Goal: Transaction & Acquisition: Purchase product/service

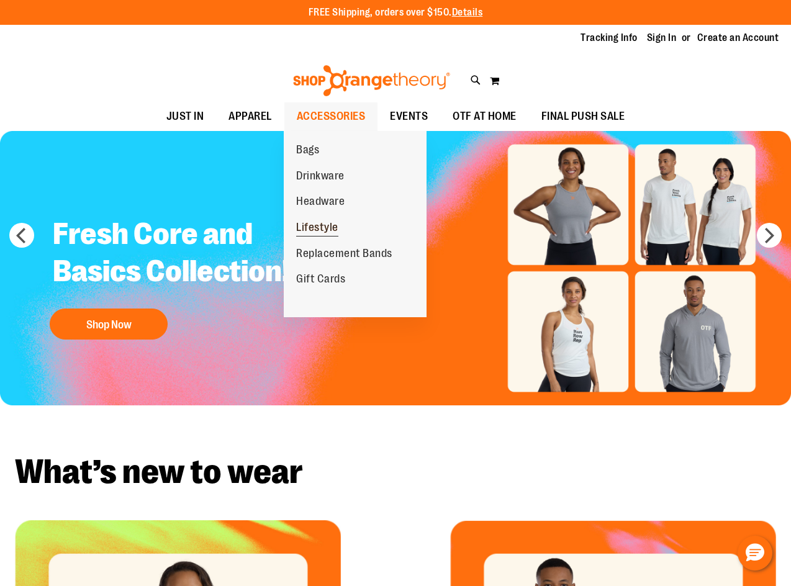
type input "**********"
click at [317, 224] on span "Lifestyle" at bounding box center [317, 229] width 42 height 16
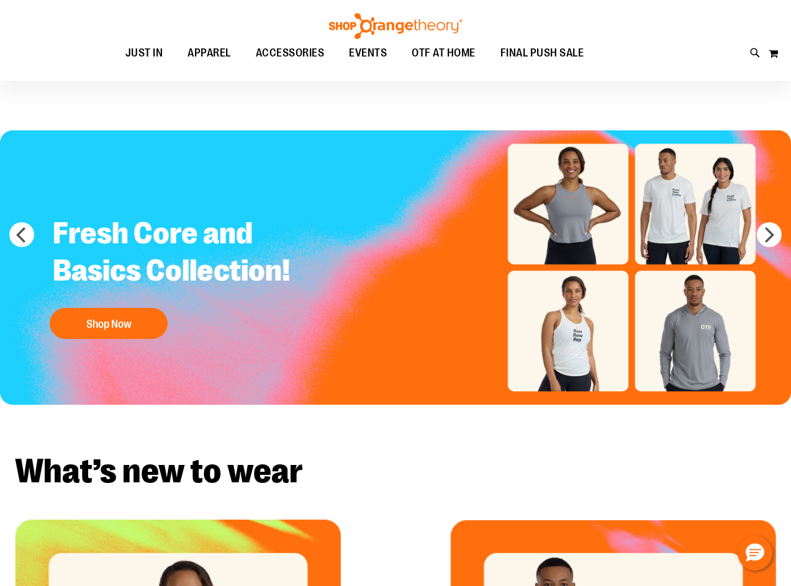
scroll to position [14, 0]
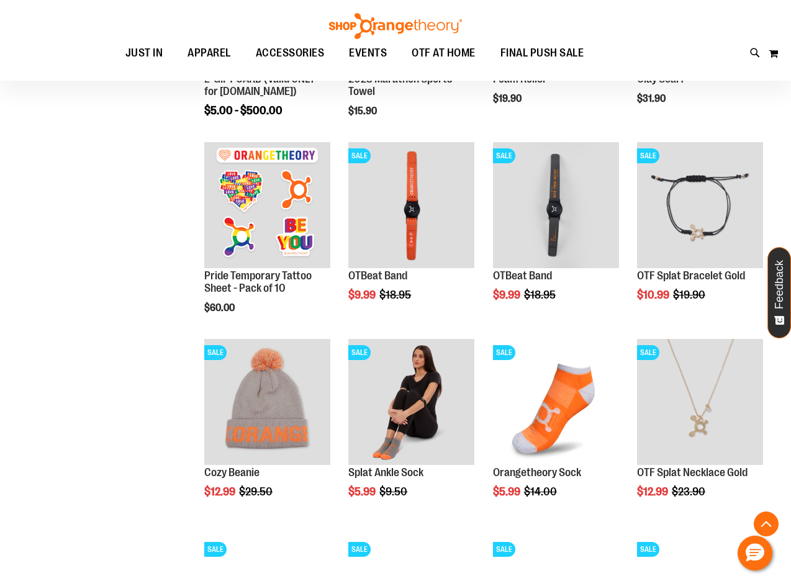
scroll to position [186, 0]
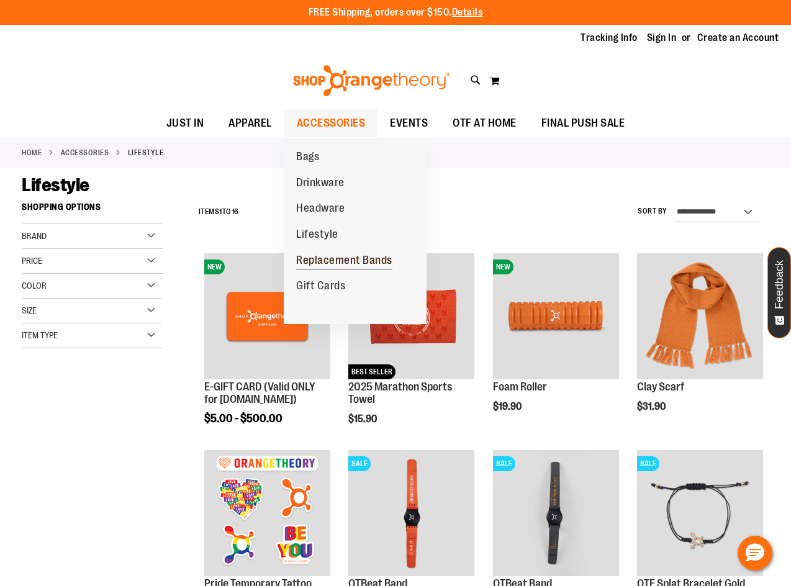
type input "**********"
click at [323, 261] on span "Replacement Bands" at bounding box center [344, 262] width 96 height 16
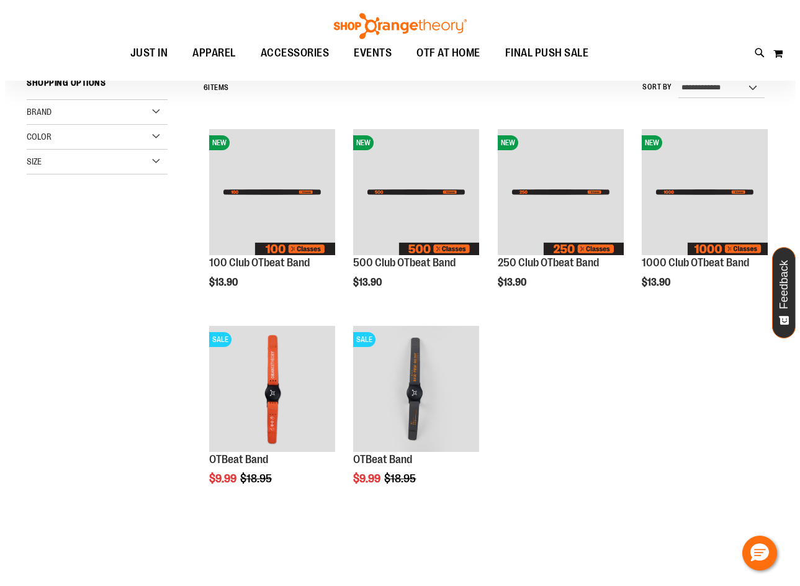
scroll to position [186, 0]
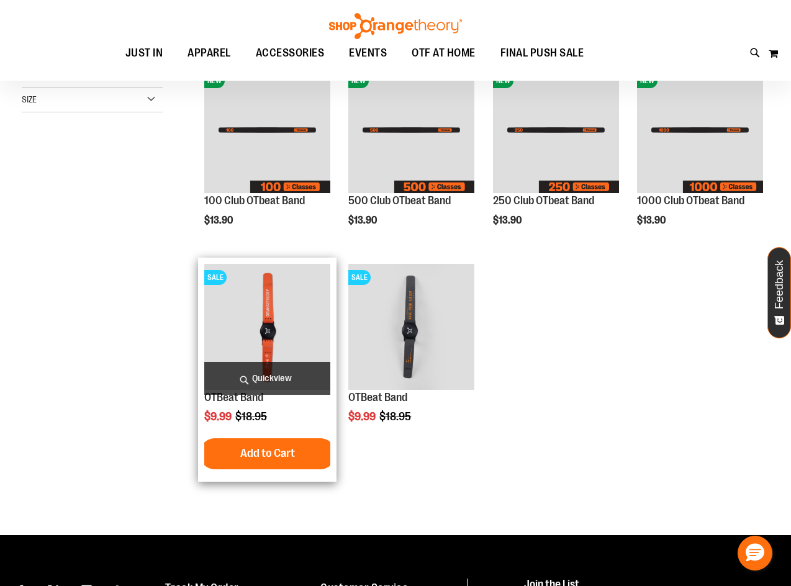
type input "**********"
click at [266, 371] on span "Quickview" at bounding box center [267, 378] width 126 height 33
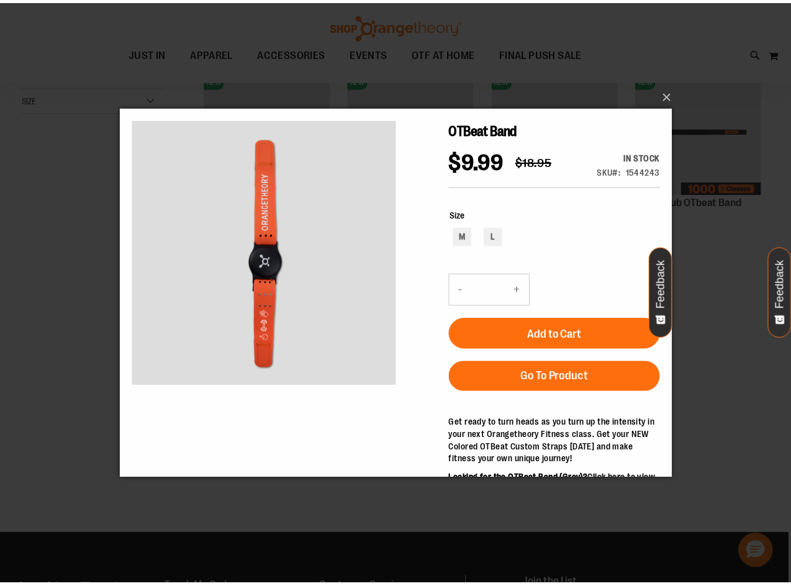
scroll to position [0, 0]
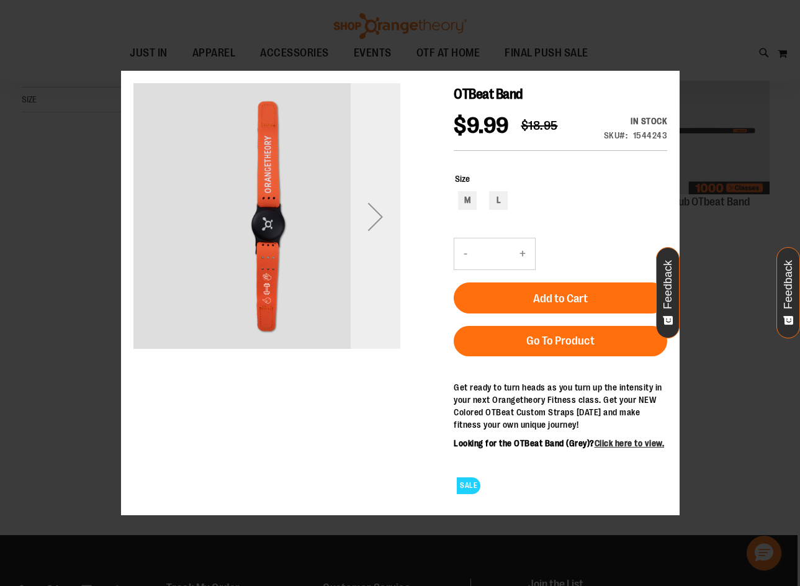
click at [369, 219] on div "Next" at bounding box center [375, 217] width 50 height 50
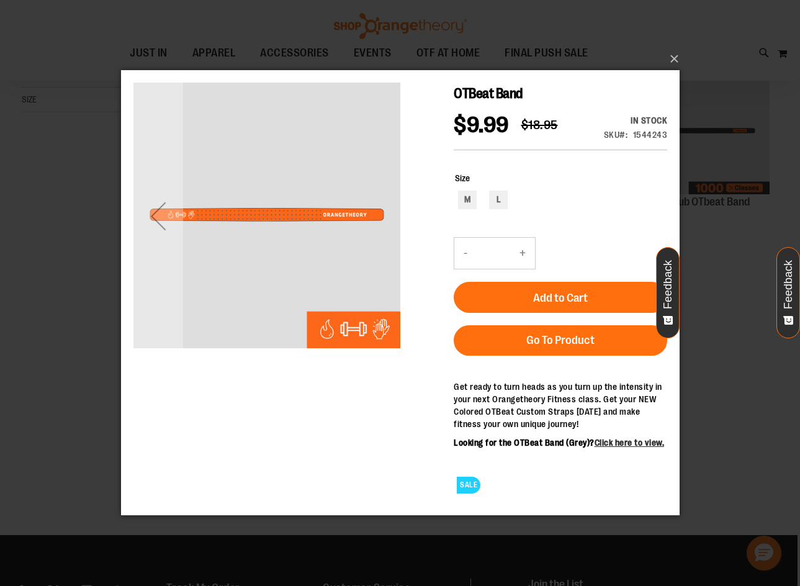
click at [377, 217] on img "carousel" at bounding box center [266, 214] width 267 height 267
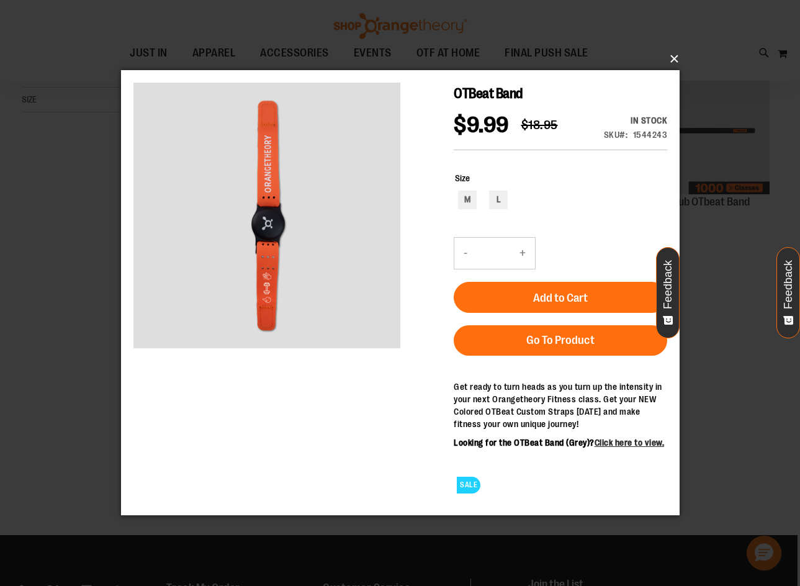
click at [676, 61] on button "×" at bounding box center [404, 58] width 559 height 27
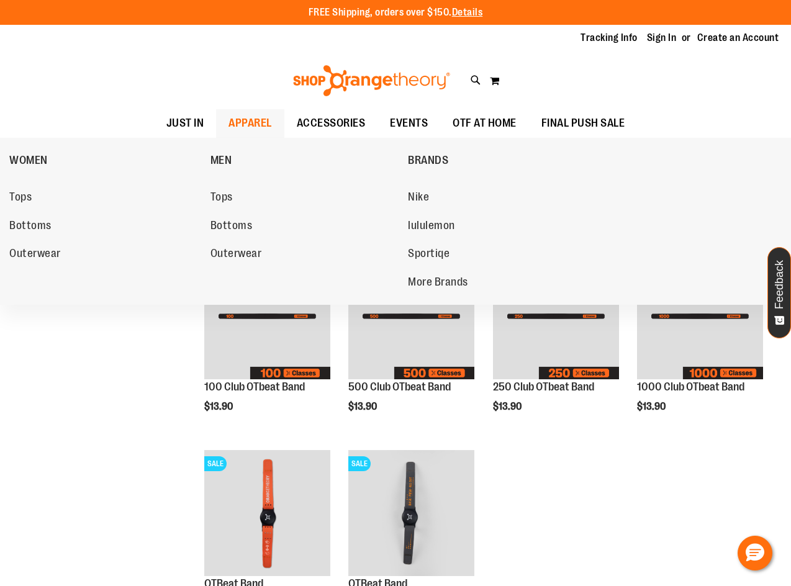
click at [237, 122] on span "APPAREL" at bounding box center [249, 123] width 43 height 28
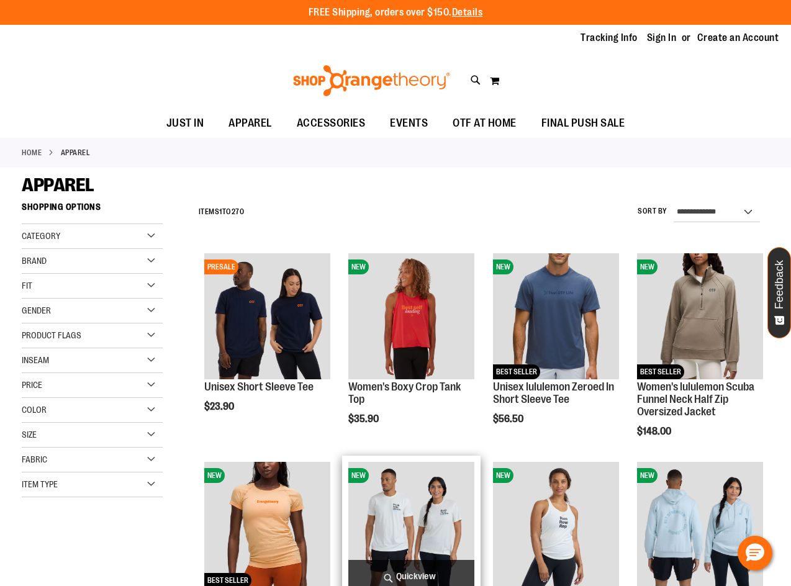
type input "**********"
click at [413, 569] on span "Quickview" at bounding box center [411, 576] width 126 height 33
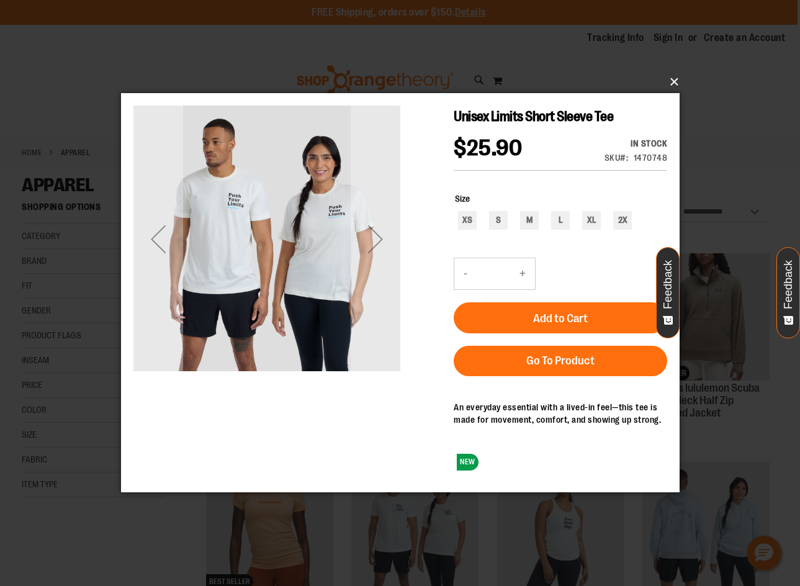
click at [672, 77] on button "×" at bounding box center [404, 81] width 559 height 27
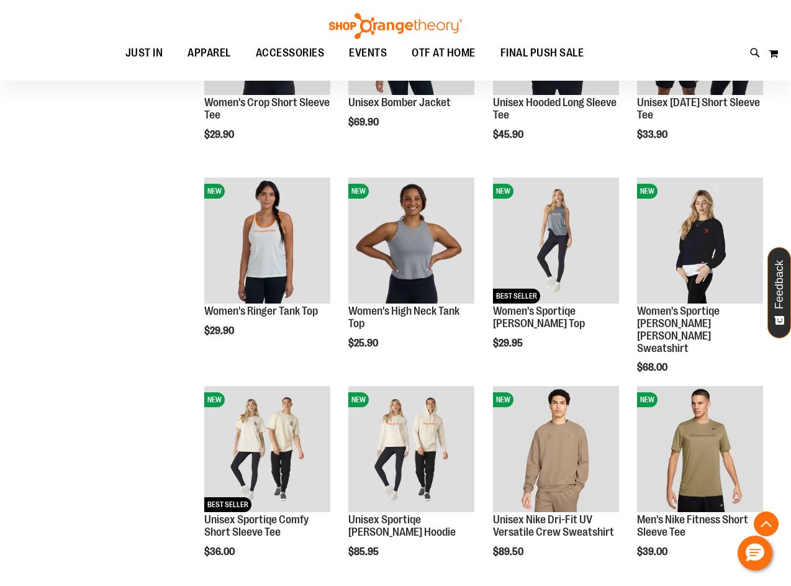
scroll to position [806, 0]
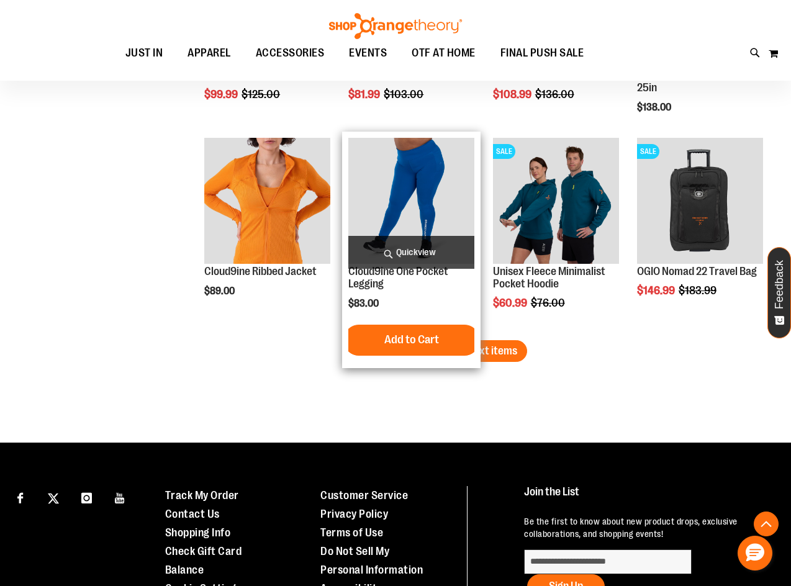
scroll to position [1800, 0]
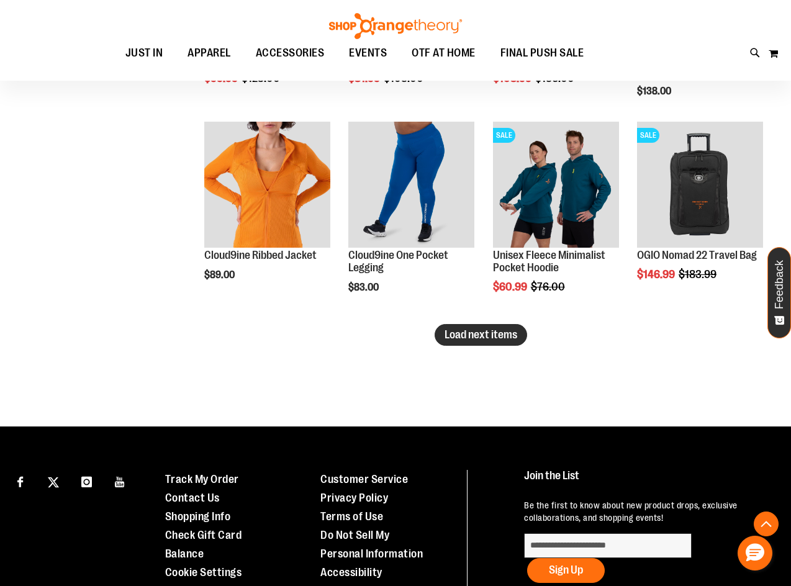
click at [462, 335] on span "Load next items" at bounding box center [480, 334] width 73 height 12
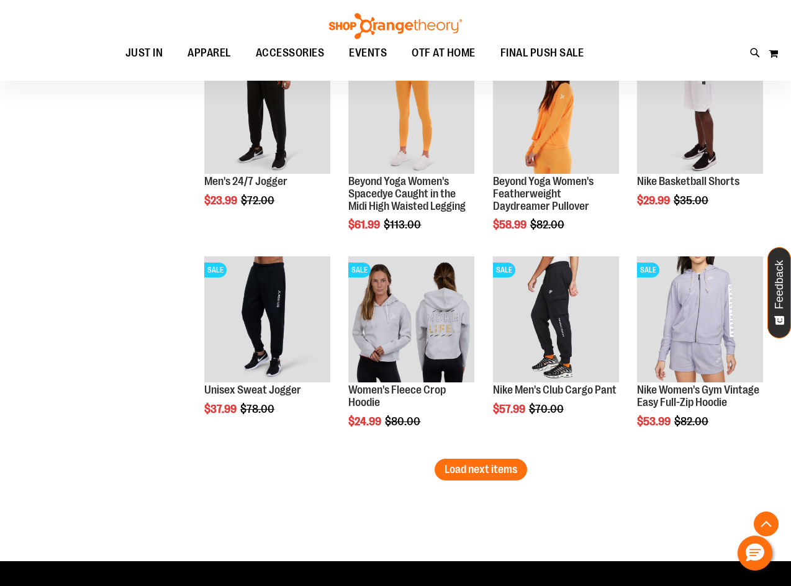
scroll to position [2296, 0]
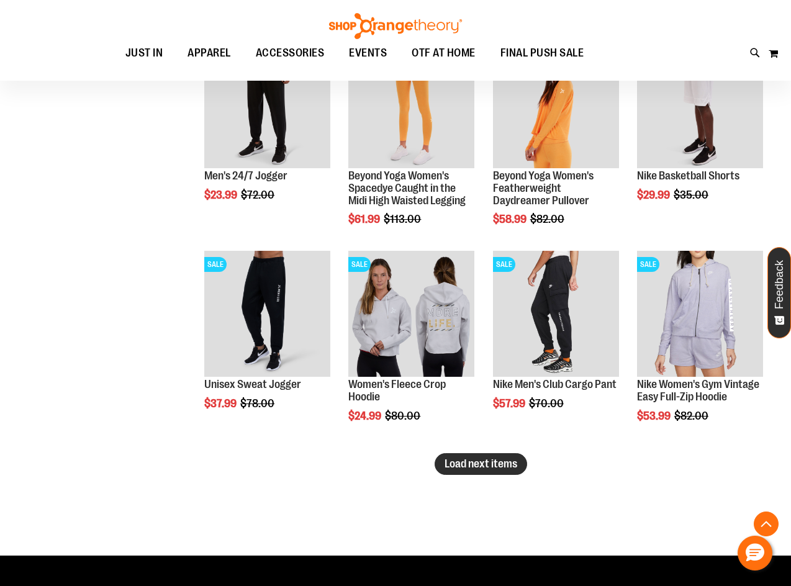
click at [464, 461] on span "Load next items" at bounding box center [480, 464] width 73 height 12
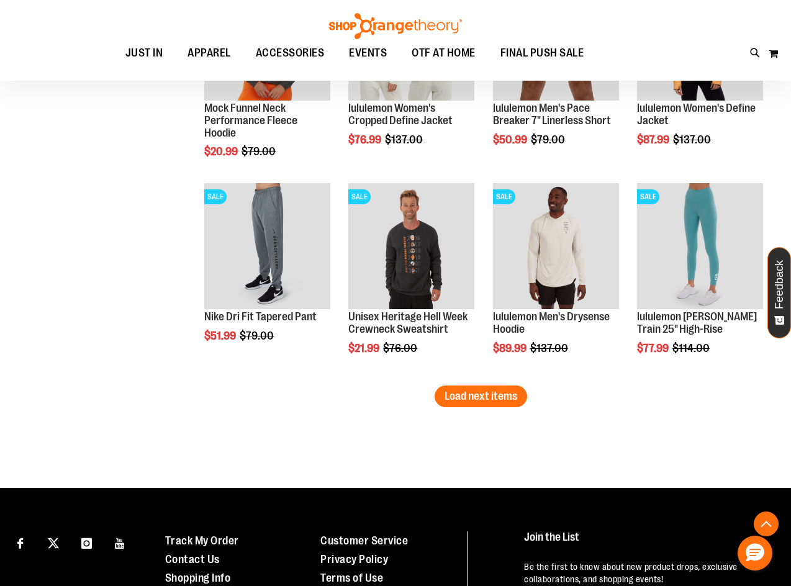
scroll to position [3041, 0]
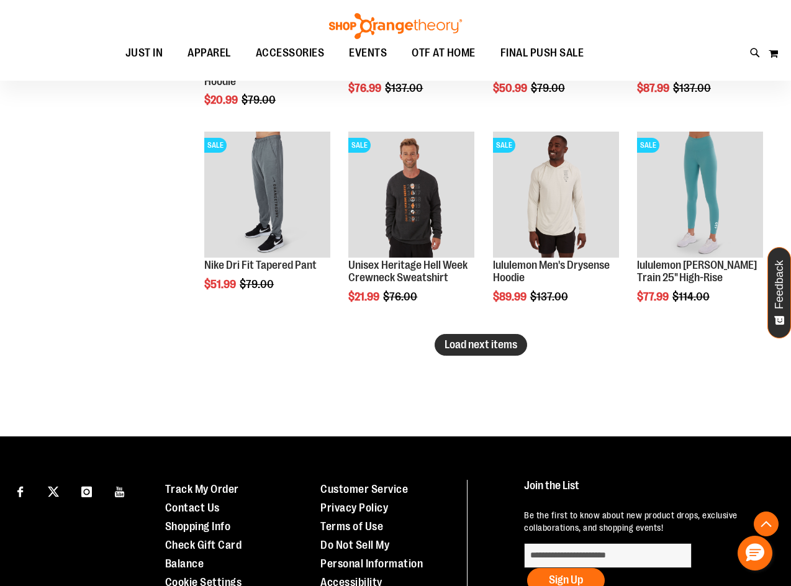
click at [462, 334] on button "Load next items" at bounding box center [481, 345] width 92 height 22
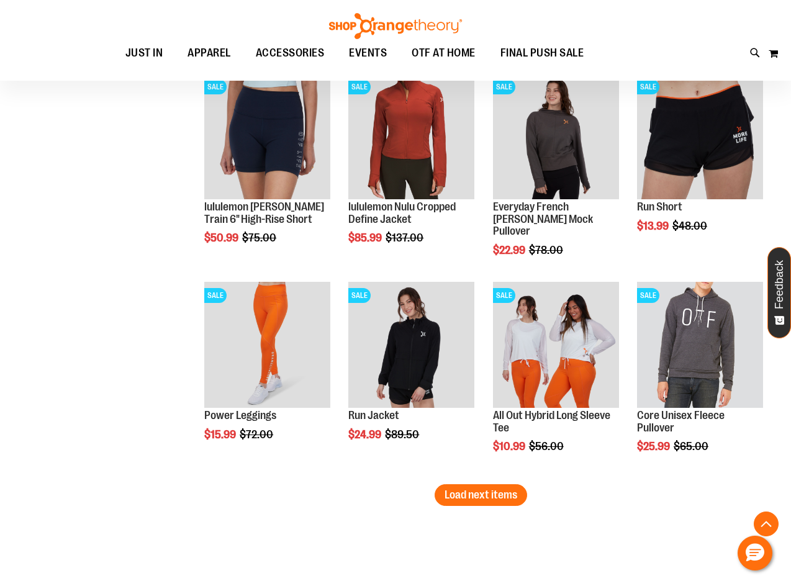
scroll to position [3538, 0]
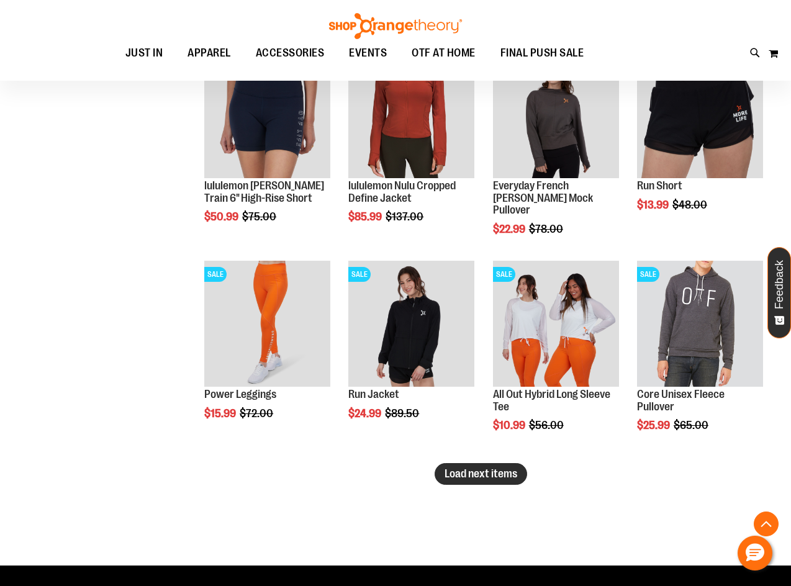
click at [497, 471] on span "Load next items" at bounding box center [480, 473] width 73 height 12
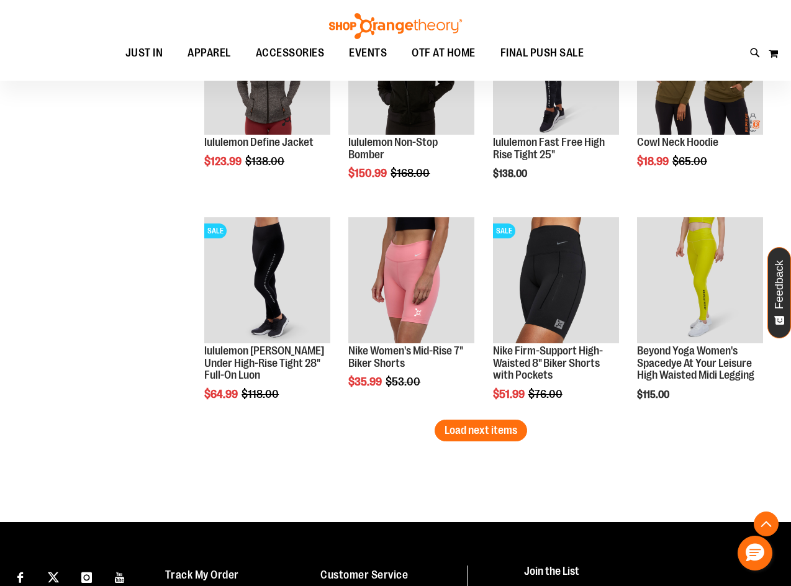
scroll to position [4283, 0]
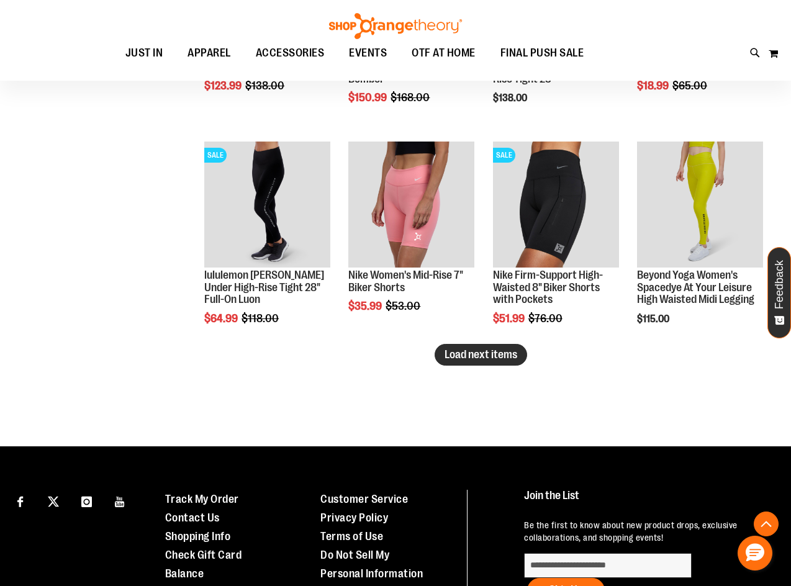
click at [479, 359] on span "Load next items" at bounding box center [480, 354] width 73 height 12
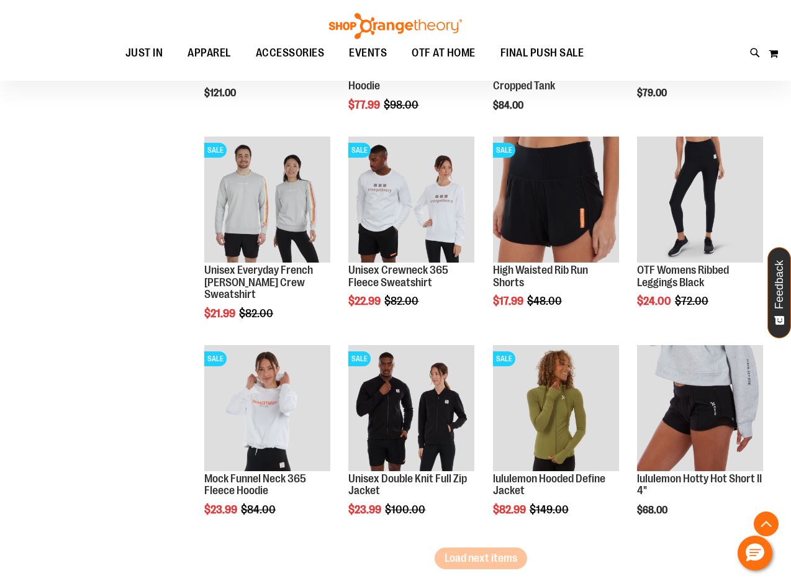
scroll to position [4842, 0]
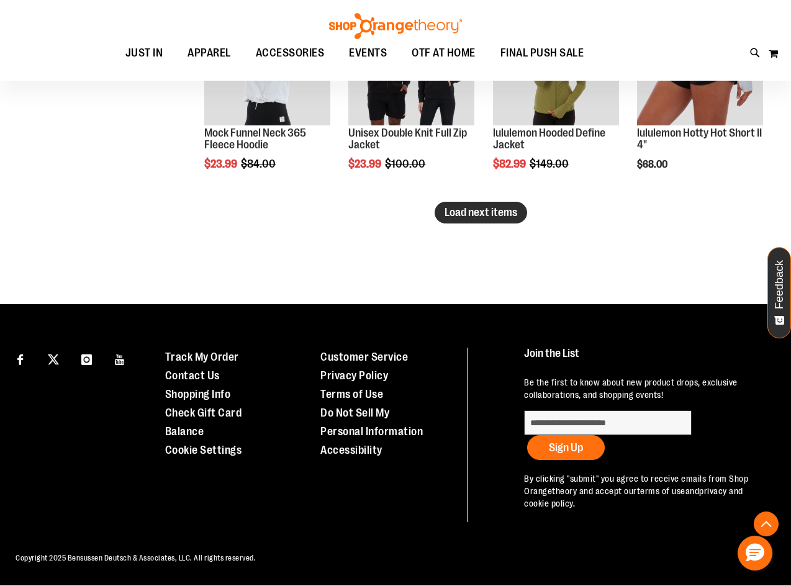
click at [461, 212] on span "Load next items" at bounding box center [480, 212] width 73 height 12
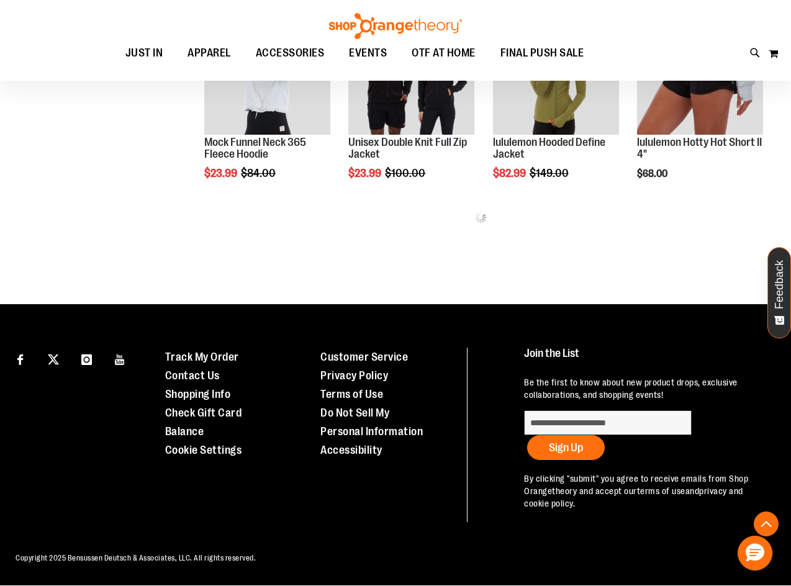
scroll to position [4979, 0]
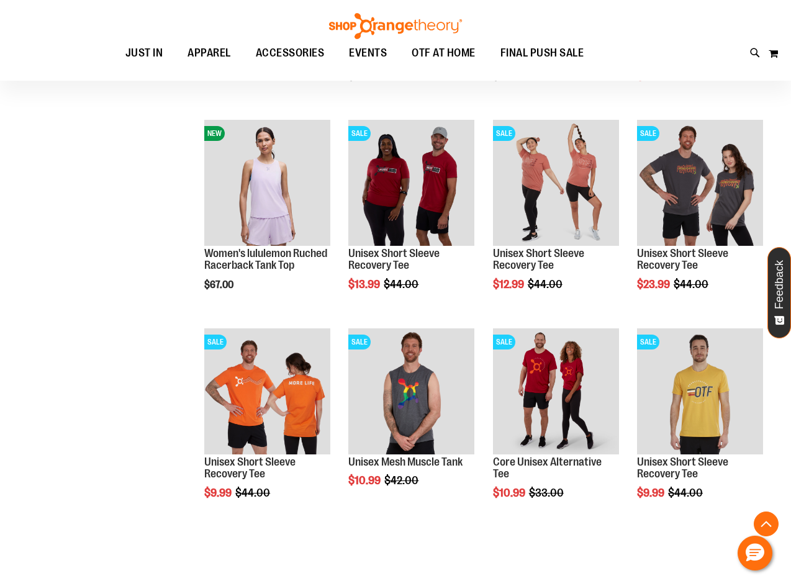
scroll to position [5414, 0]
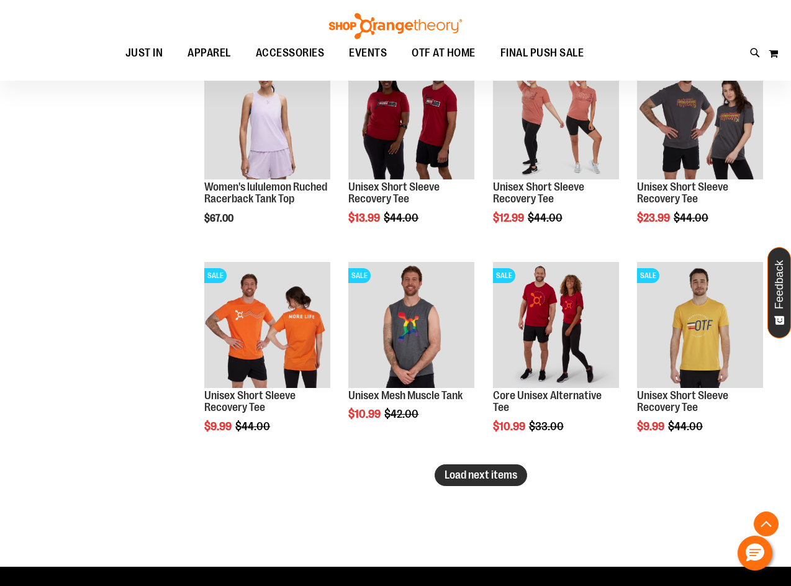
click at [478, 481] on button "Load next items" at bounding box center [481, 475] width 92 height 22
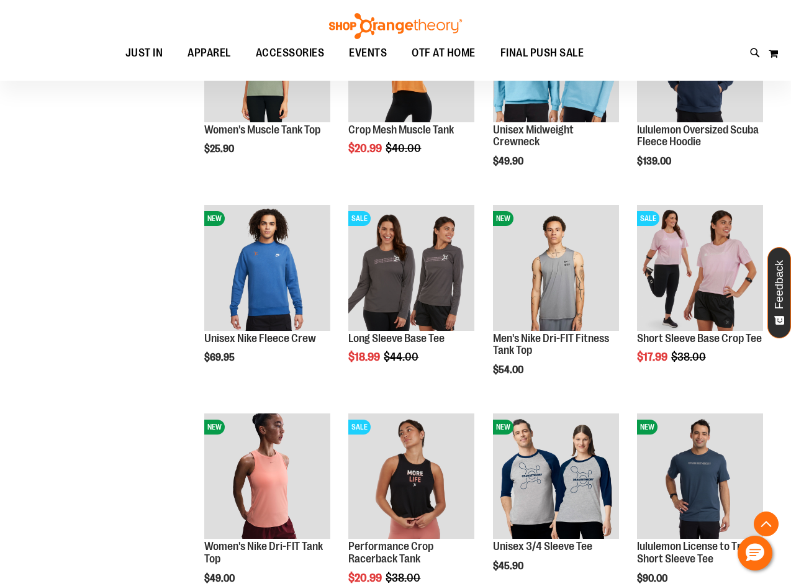
scroll to position [5973, 0]
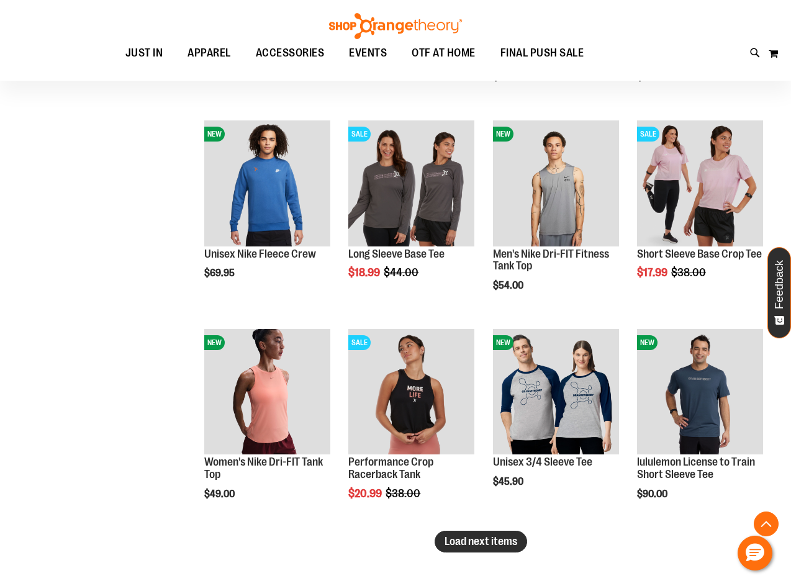
click at [511, 537] on span "Load next items" at bounding box center [480, 541] width 73 height 12
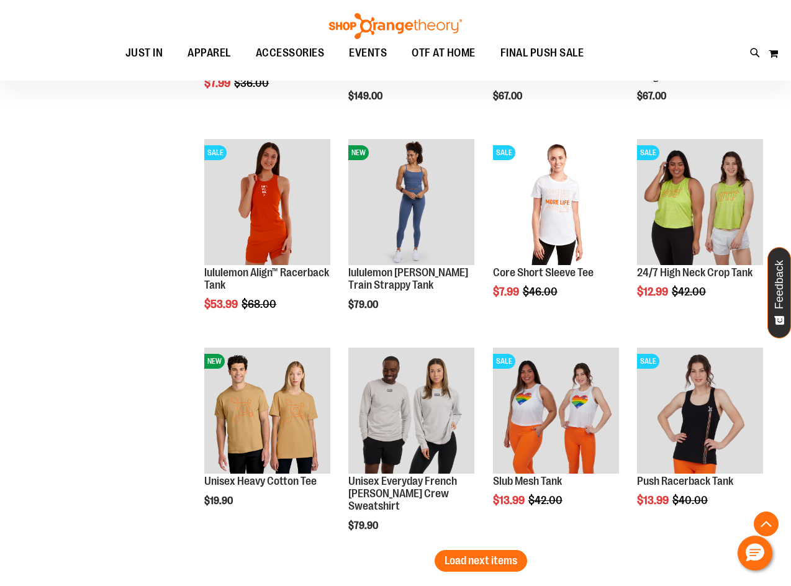
scroll to position [6655, 0]
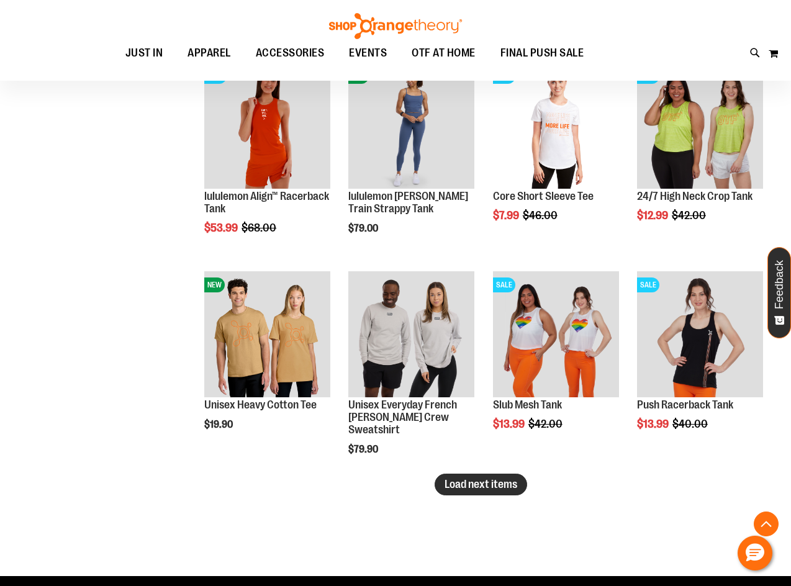
click at [461, 490] on span "Load next items" at bounding box center [480, 484] width 73 height 12
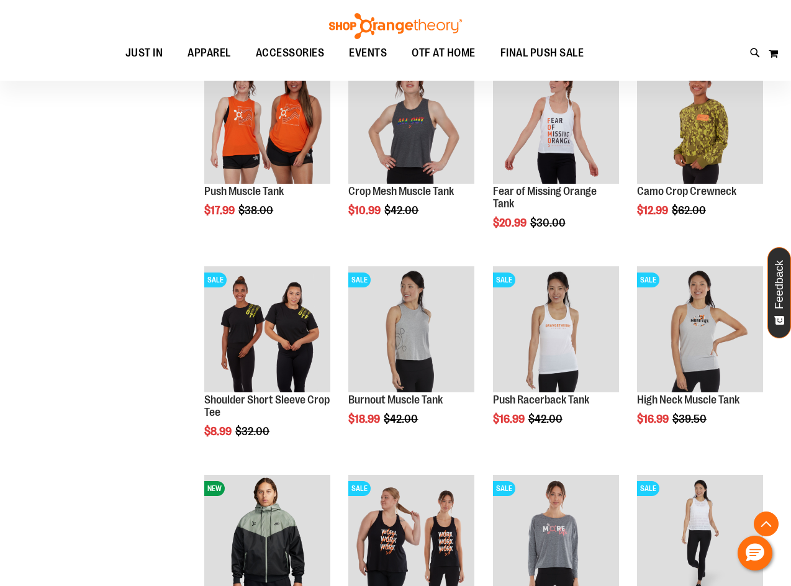
scroll to position [6966, 0]
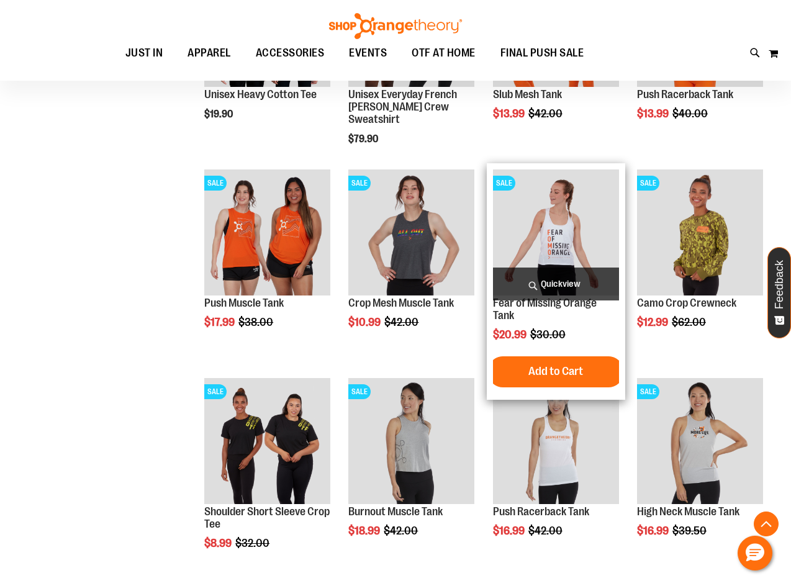
click at [555, 243] on img "product" at bounding box center [556, 232] width 126 height 126
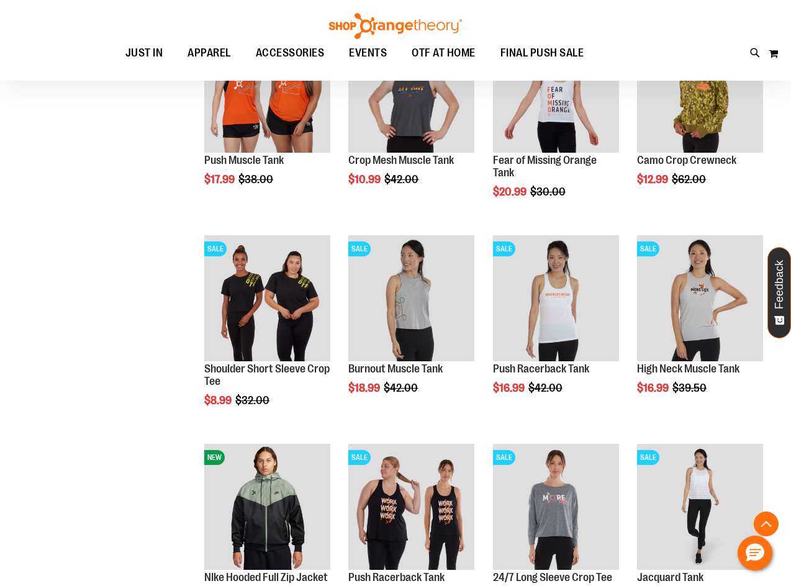
scroll to position [7276, 0]
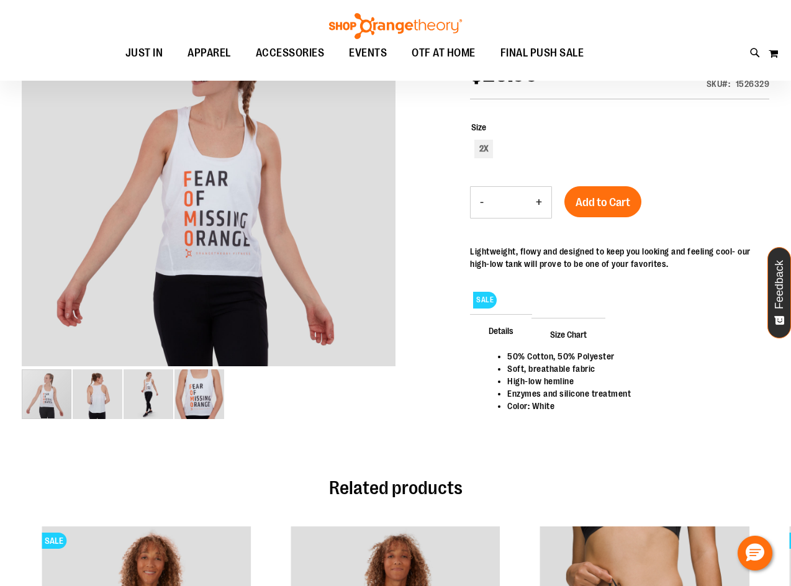
scroll to position [185, 0]
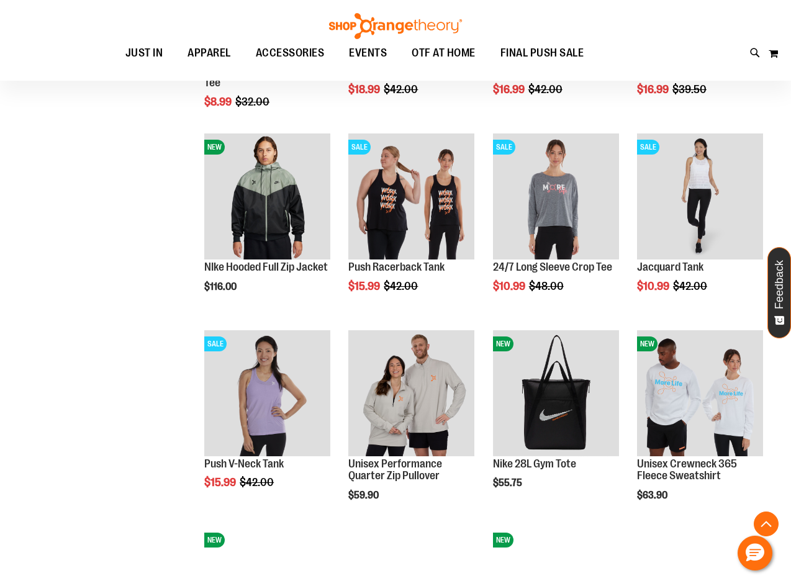
scroll to position [657, 0]
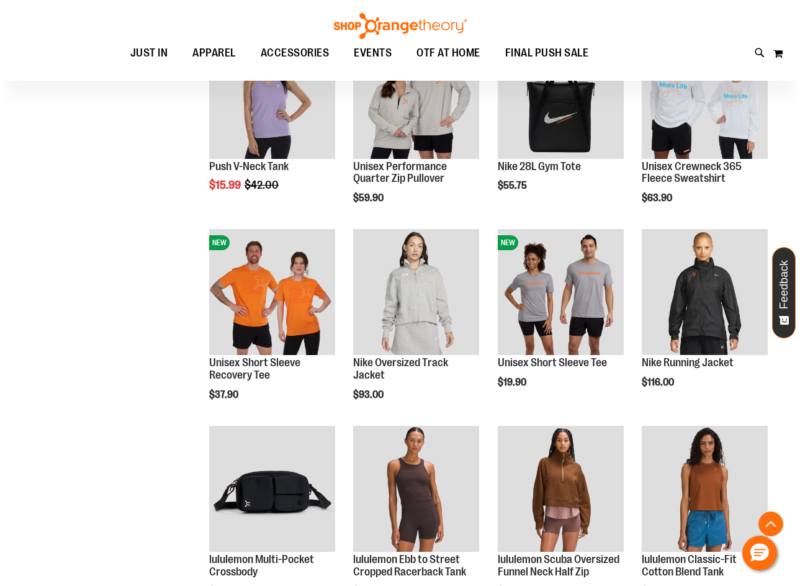
scroll to position [843, 0]
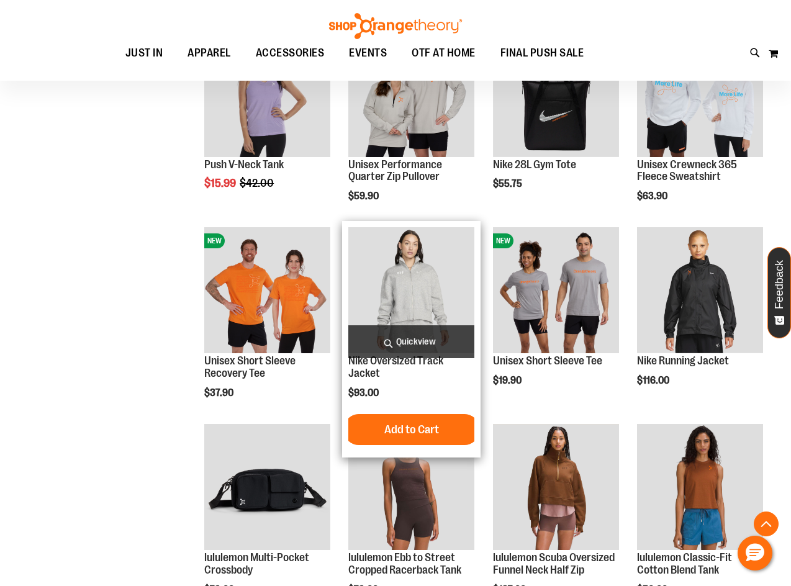
type input "**********"
click at [410, 333] on span "Quickview" at bounding box center [411, 341] width 126 height 33
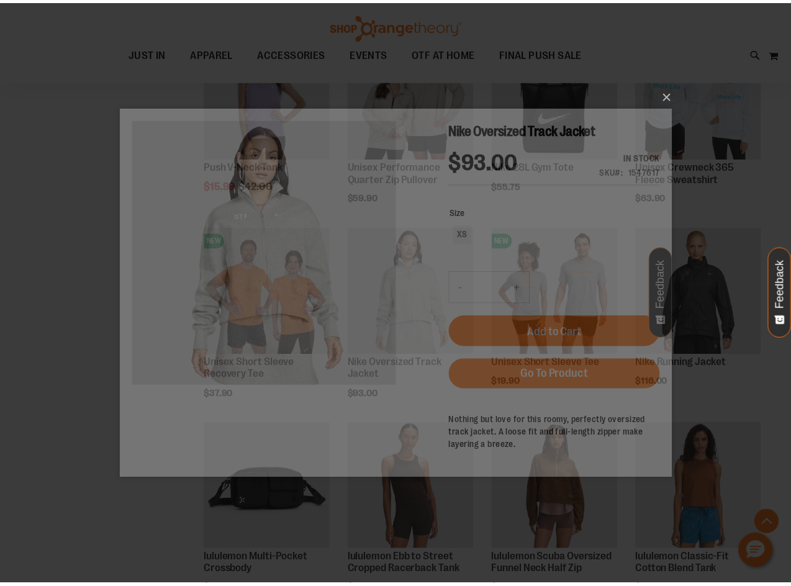
scroll to position [0, 0]
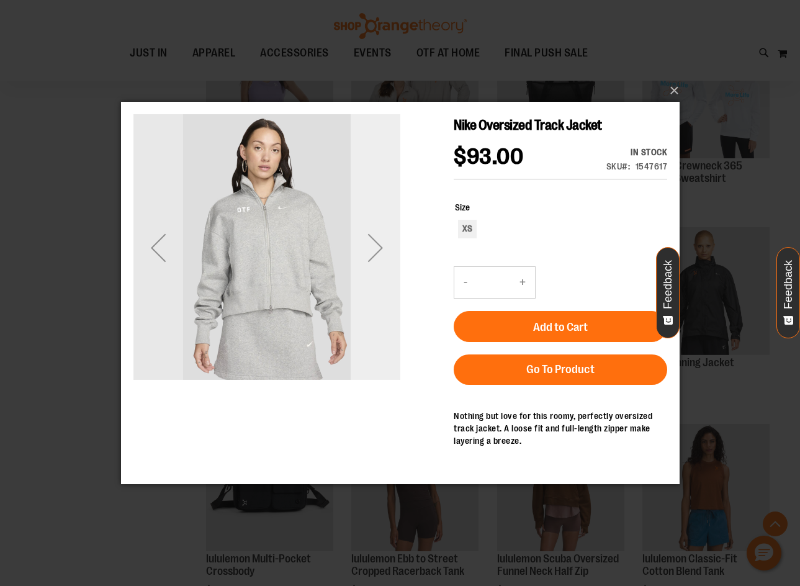
click at [377, 246] on div "Next" at bounding box center [375, 248] width 50 height 50
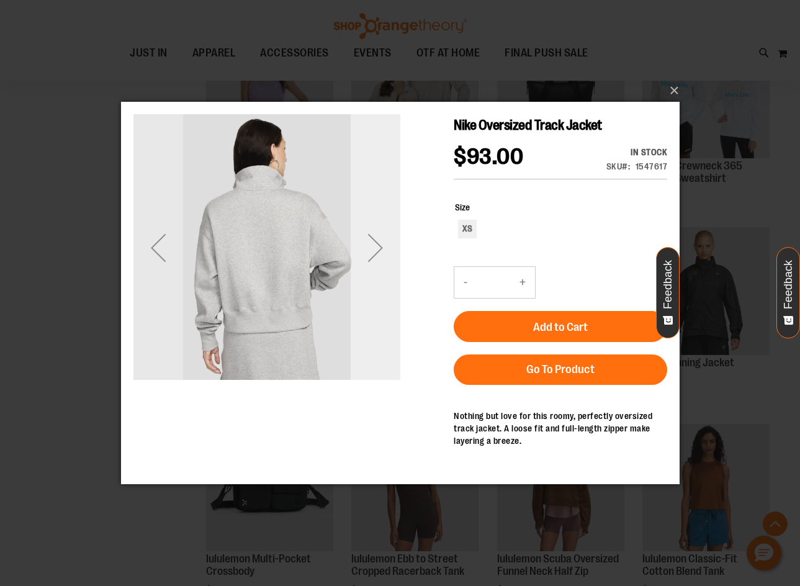
click at [378, 248] on div "Next" at bounding box center [375, 248] width 50 height 50
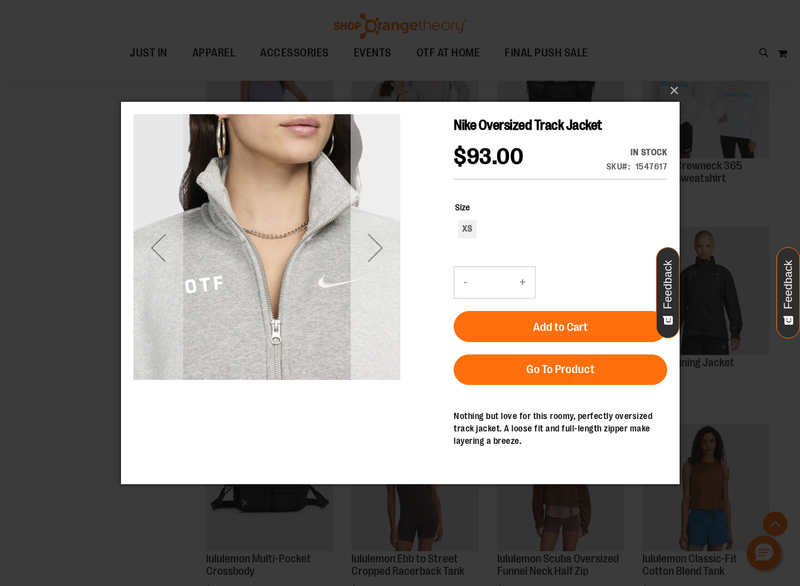
click at [378, 248] on div "Next" at bounding box center [375, 248] width 50 height 50
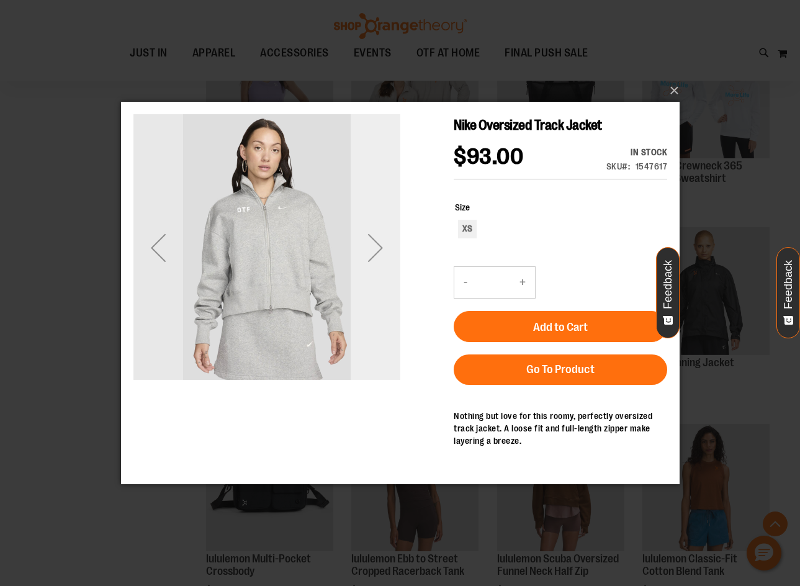
click at [378, 248] on div "Next" at bounding box center [375, 248] width 50 height 50
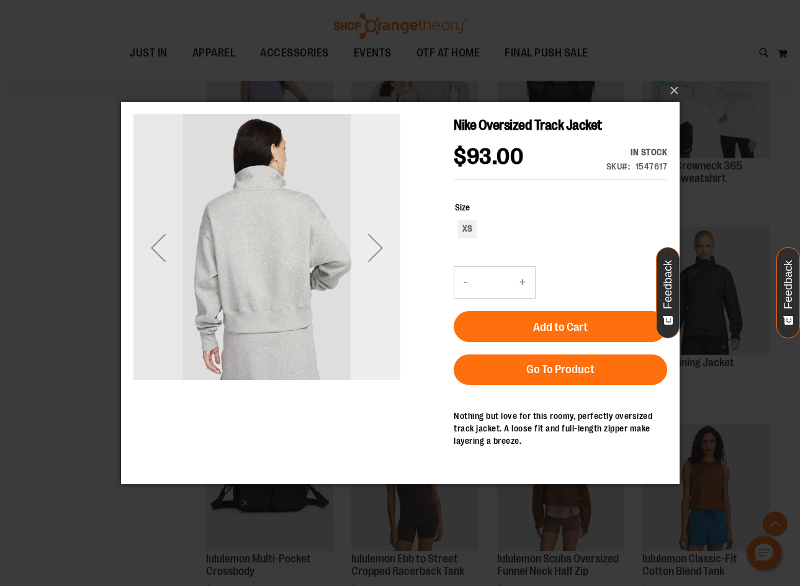
click at [378, 248] on div "Next" at bounding box center [375, 248] width 50 height 50
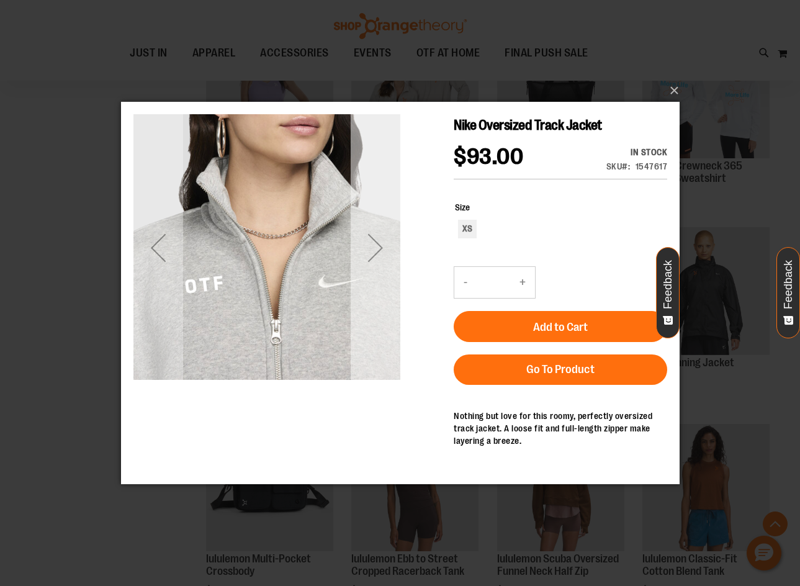
click at [378, 248] on div "Next" at bounding box center [375, 248] width 50 height 50
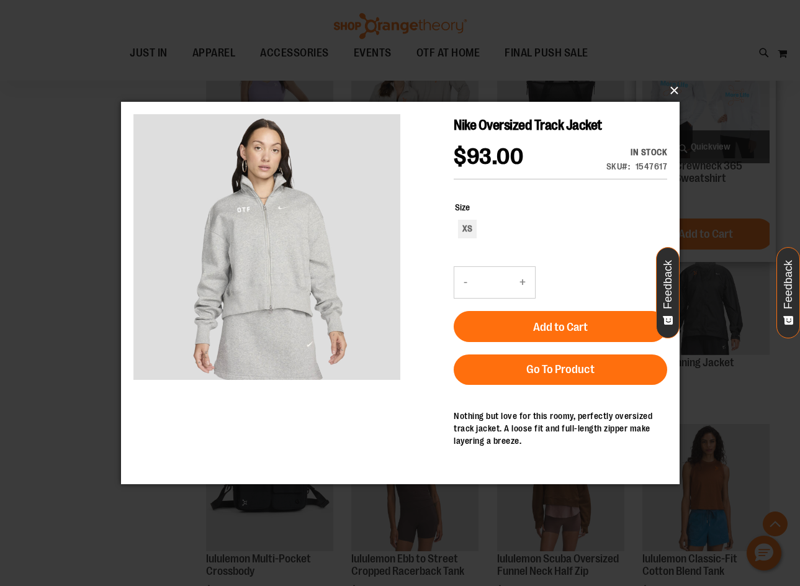
click at [674, 88] on button "×" at bounding box center [404, 90] width 559 height 27
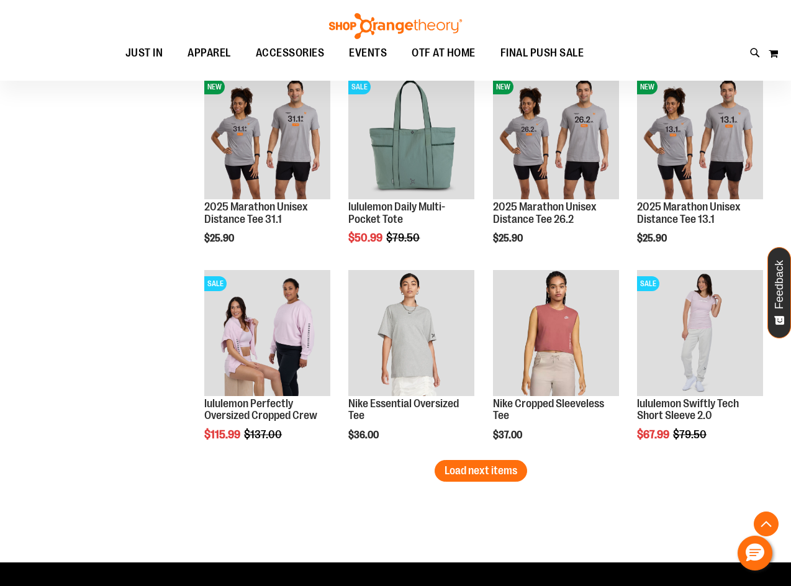
scroll to position [1588, 0]
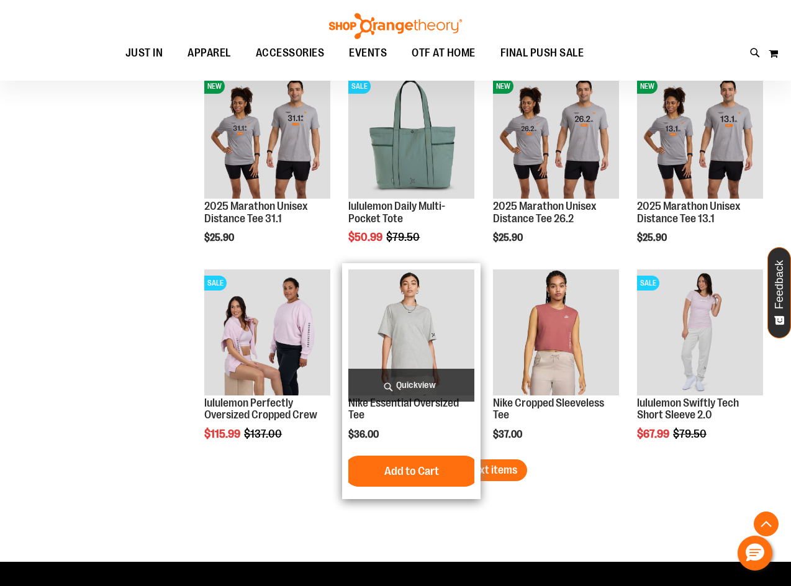
drag, startPoint x: 474, startPoint y: 473, endPoint x: 439, endPoint y: 466, distance: 35.4
click at [473, 473] on span "Load next items" at bounding box center [480, 470] width 73 height 12
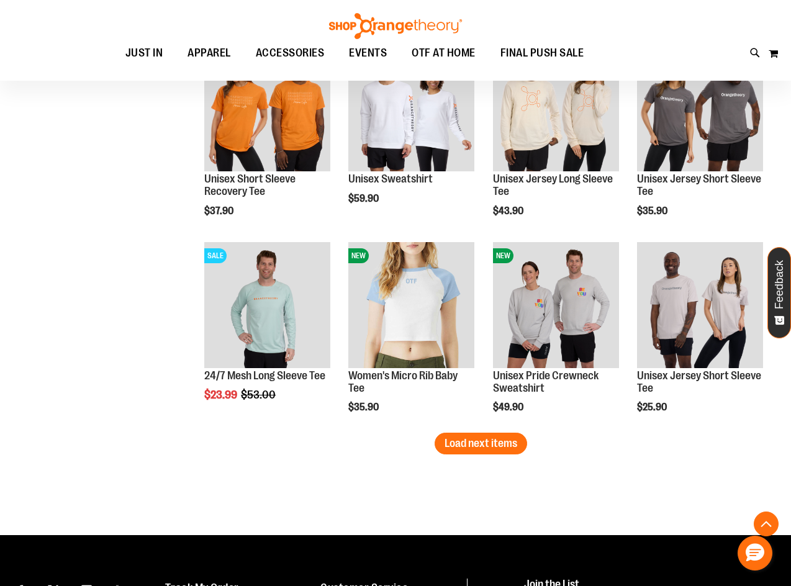
scroll to position [2271, 0]
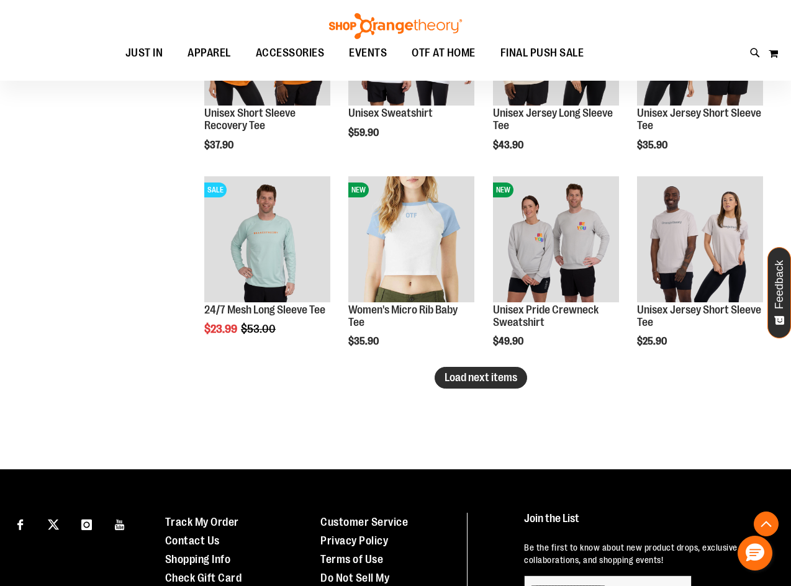
click at [463, 369] on button "Load next items" at bounding box center [481, 378] width 92 height 22
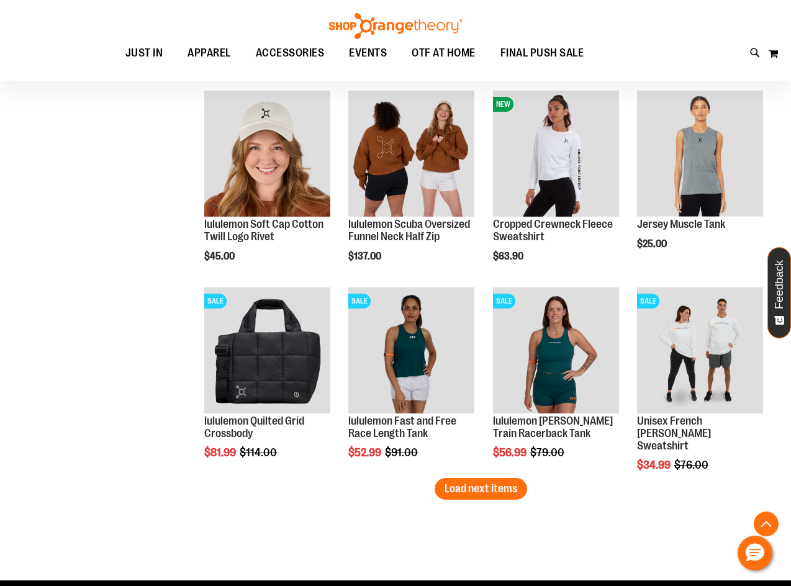
scroll to position [2767, 0]
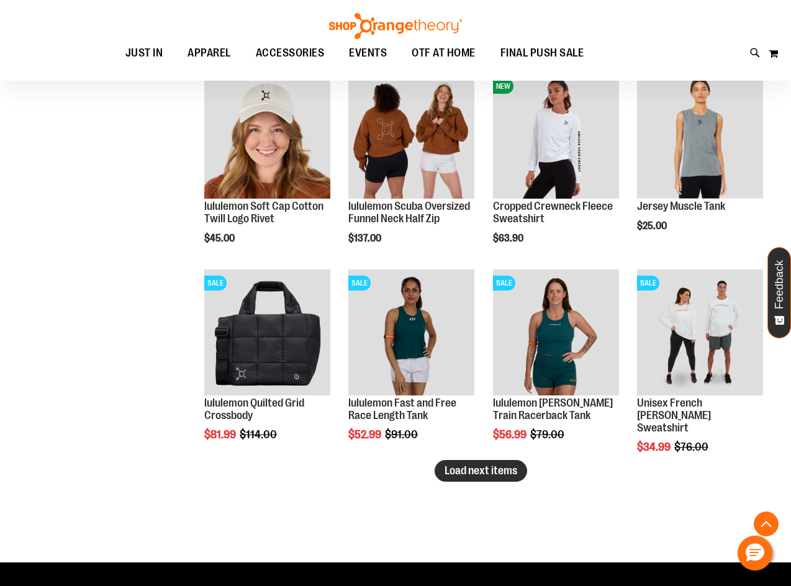
click at [503, 473] on span "Load next items" at bounding box center [480, 470] width 73 height 12
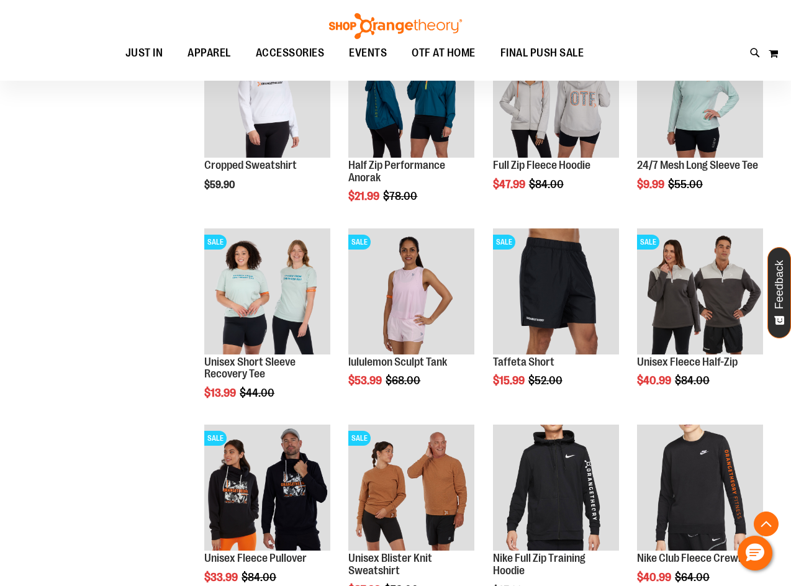
scroll to position [3326, 0]
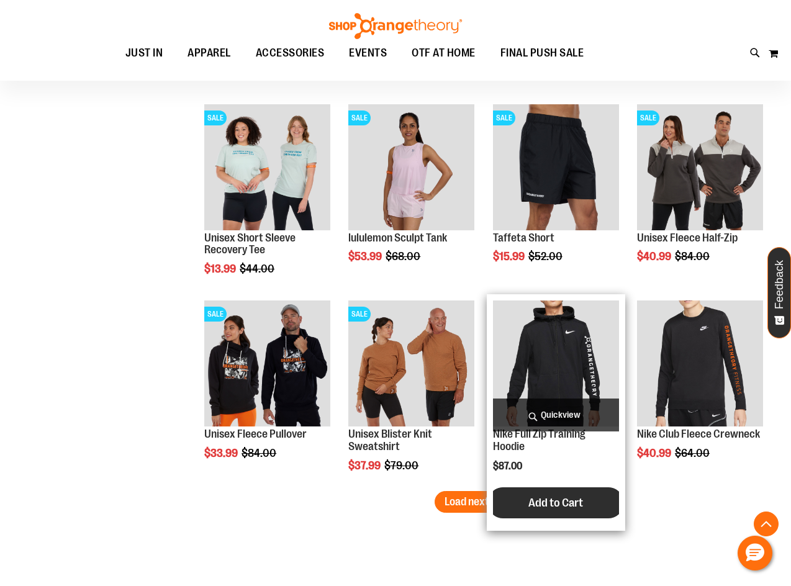
drag, startPoint x: 511, startPoint y: 503, endPoint x: 516, endPoint y: 490, distance: 14.0
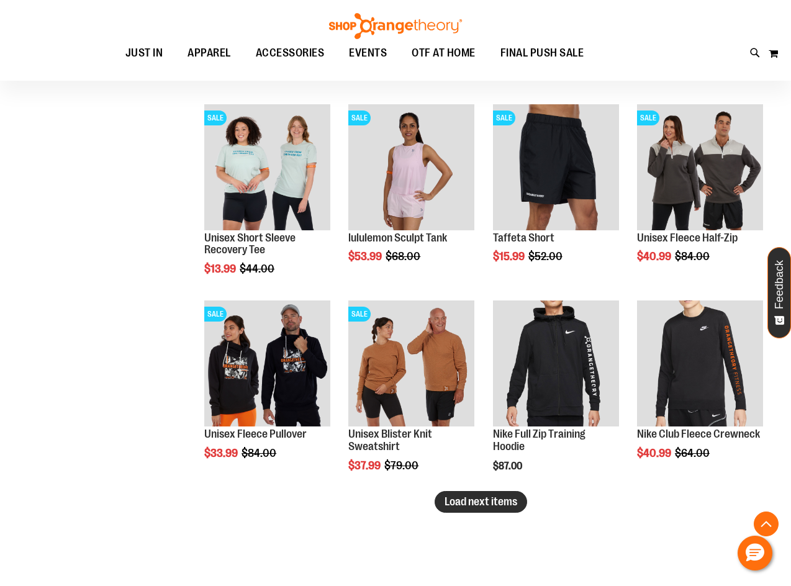
click at [507, 502] on span "Load next items" at bounding box center [480, 501] width 73 height 12
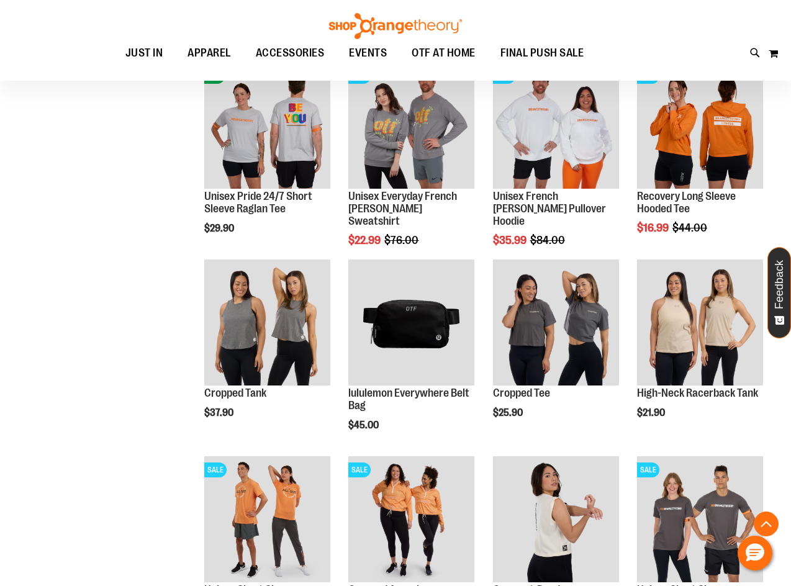
scroll to position [3885, 0]
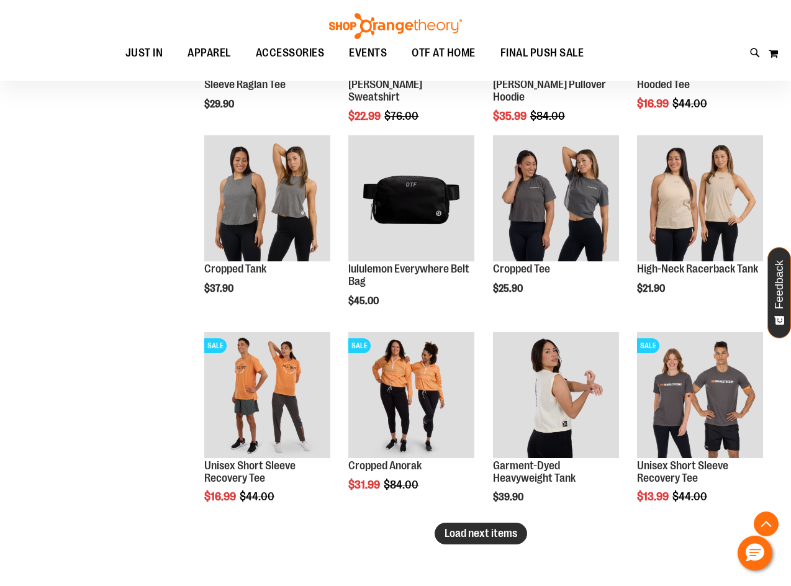
click at [501, 538] on span "Load next items" at bounding box center [480, 533] width 73 height 12
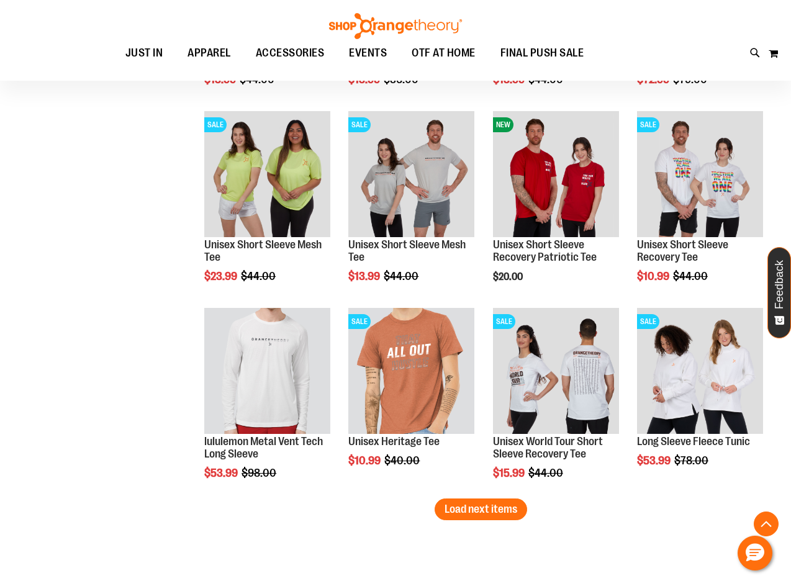
scroll to position [4506, 0]
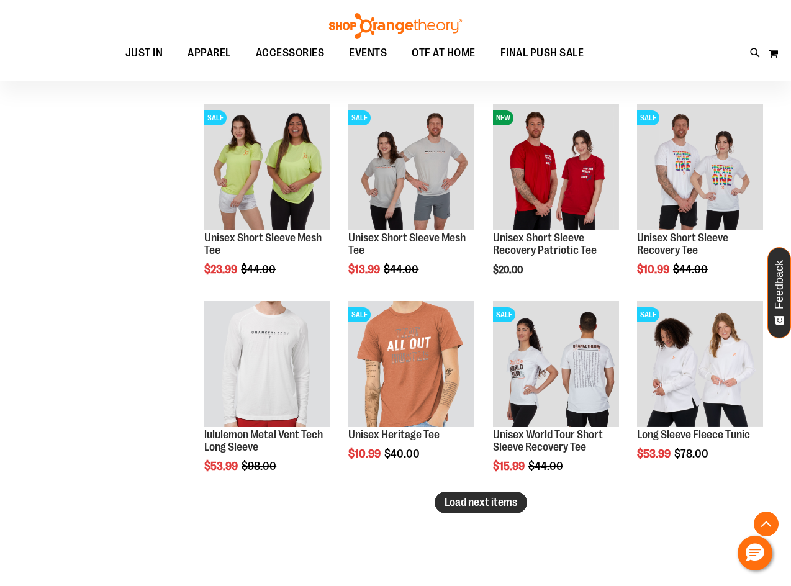
click at [489, 501] on span "Load next items" at bounding box center [480, 502] width 73 height 12
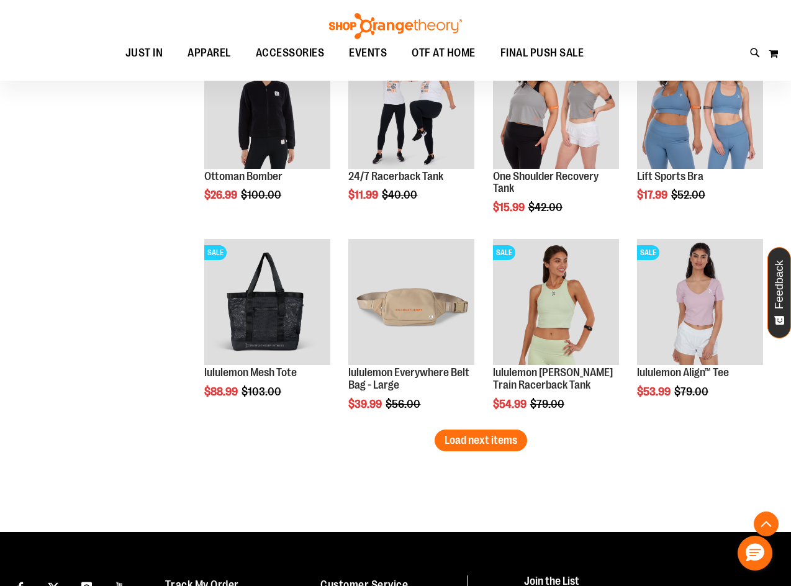
scroll to position [5251, 0]
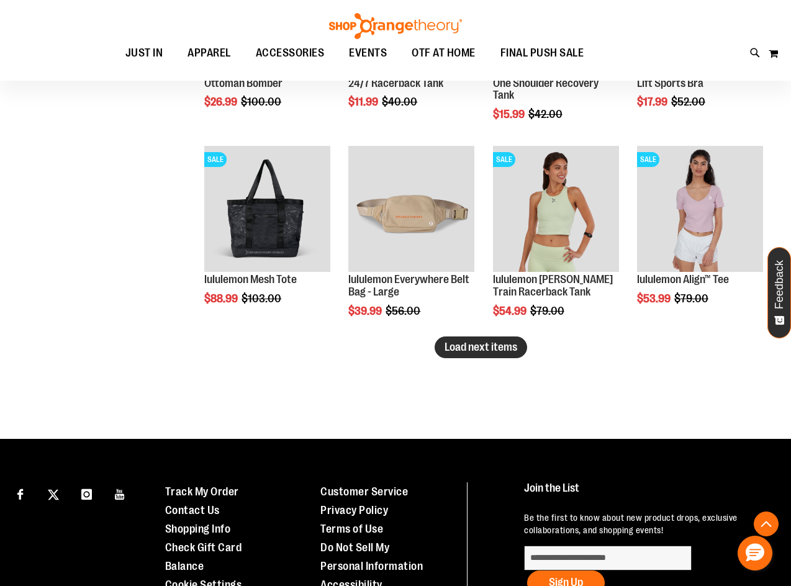
click at [474, 350] on span "Load next items" at bounding box center [480, 347] width 73 height 12
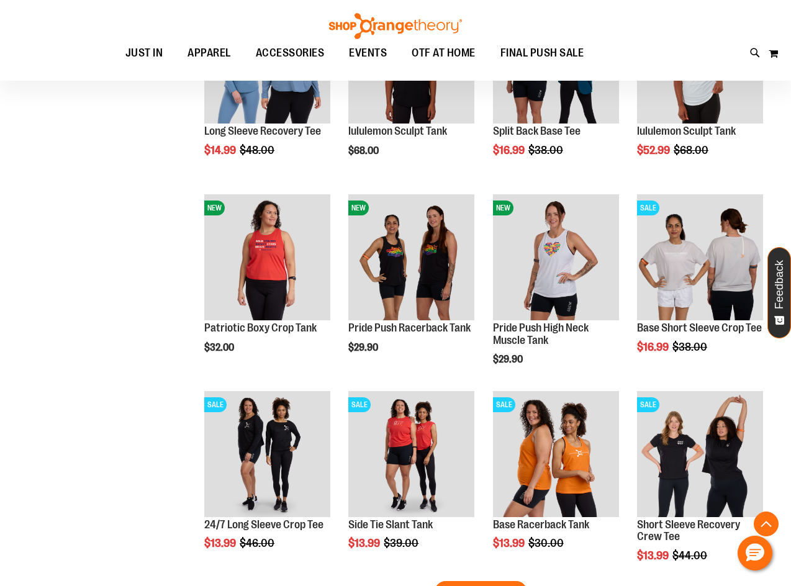
scroll to position [5747, 0]
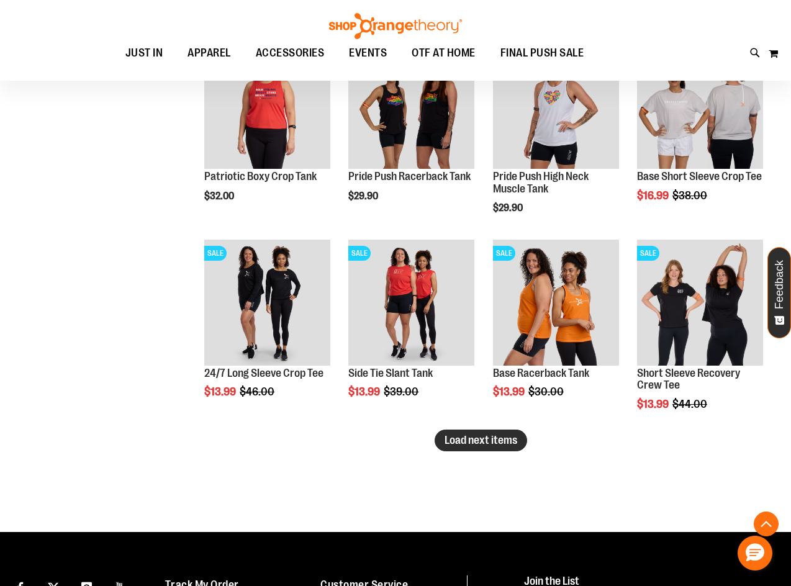
click at [451, 443] on span "Load next items" at bounding box center [480, 440] width 73 height 12
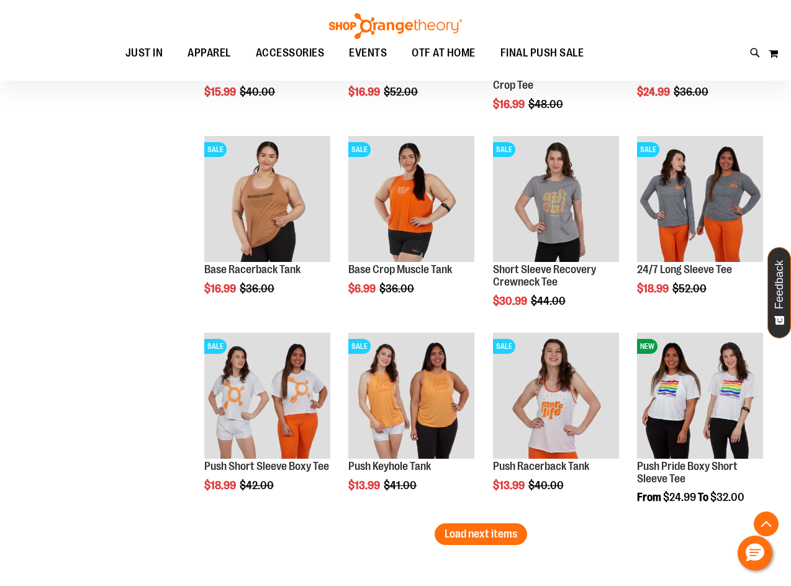
scroll to position [6368, 0]
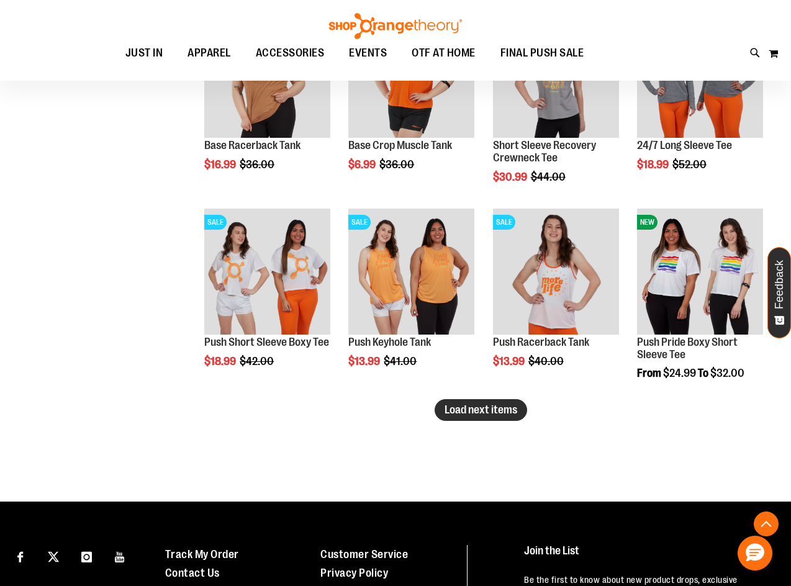
click at [504, 414] on span "Load next items" at bounding box center [480, 410] width 73 height 12
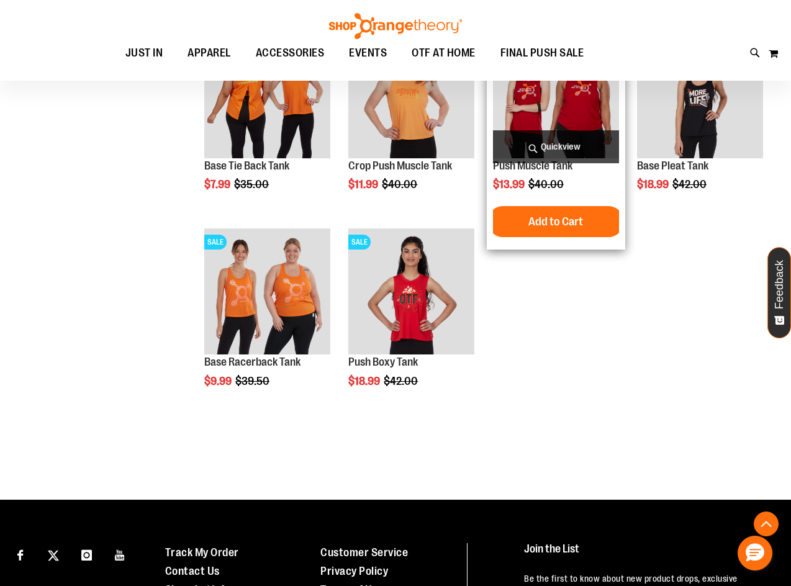
scroll to position [6616, 0]
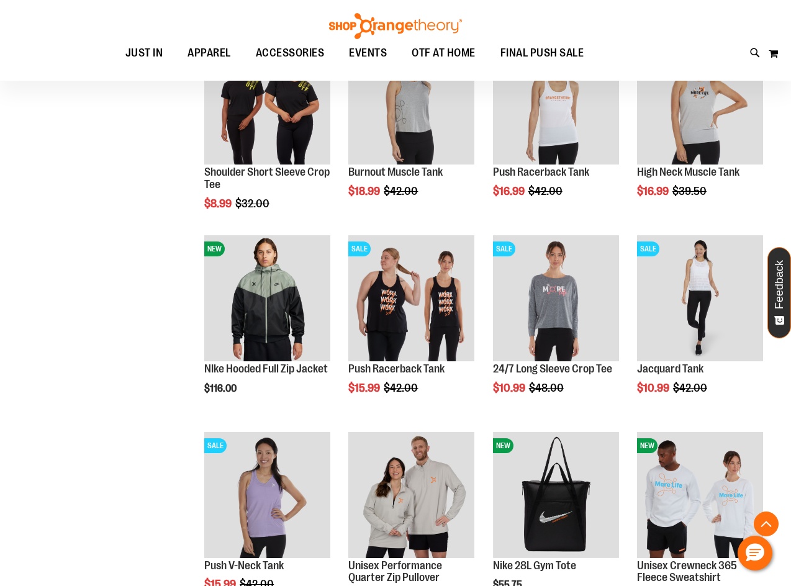
scroll to position [210, 0]
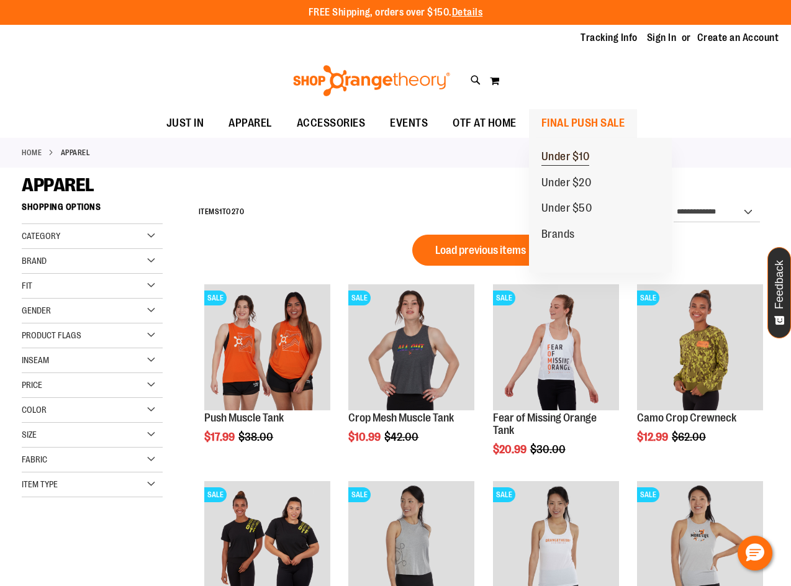
click at [584, 147] on link "Under $10" at bounding box center [565, 157] width 73 height 26
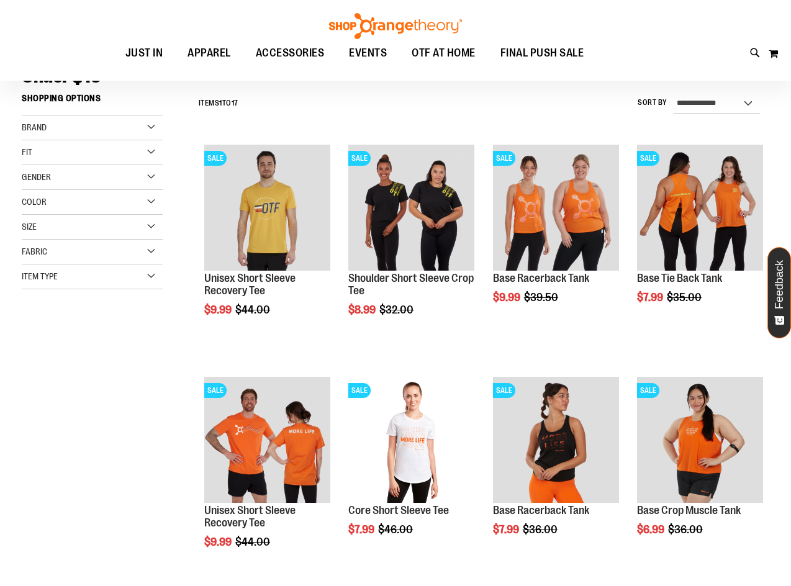
scroll to position [186, 0]
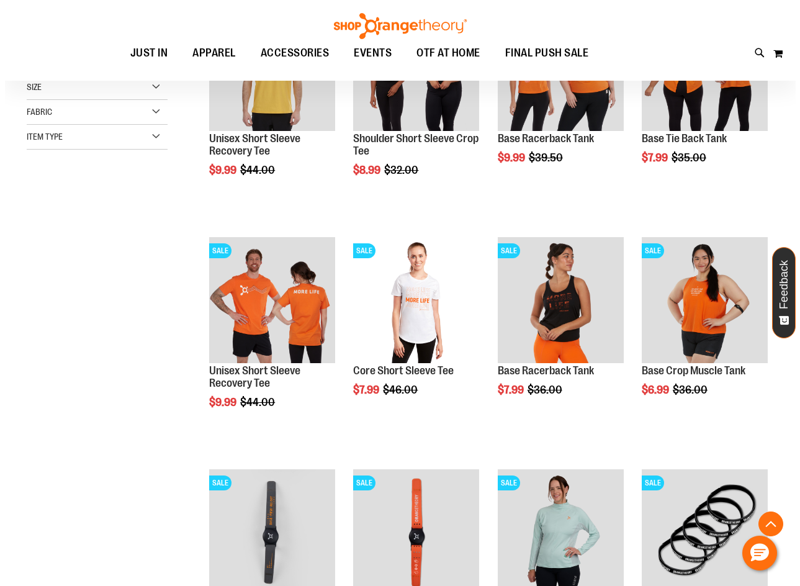
scroll to position [310, 0]
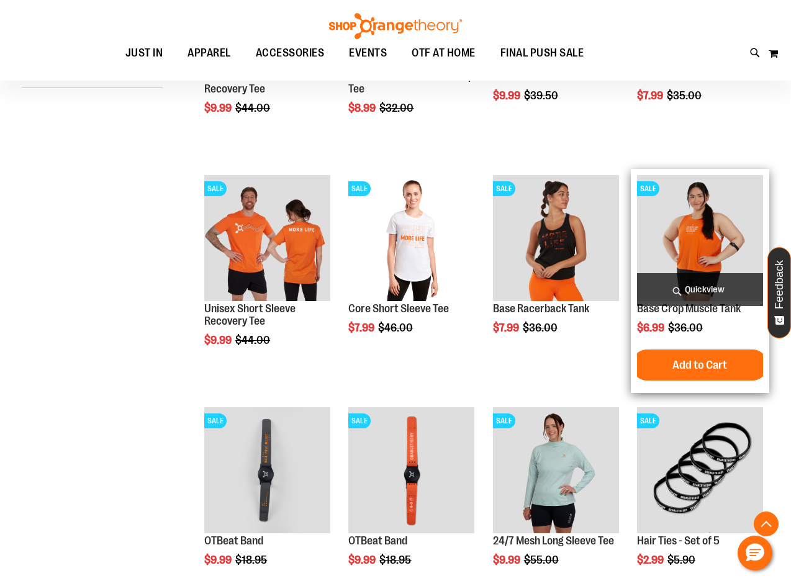
type input "**********"
click at [711, 288] on span "Quickview" at bounding box center [700, 289] width 126 height 33
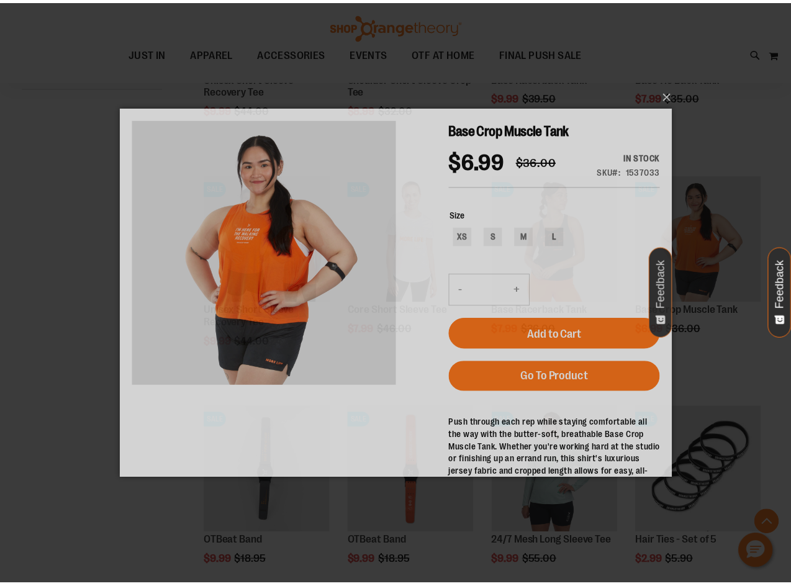
scroll to position [0, 0]
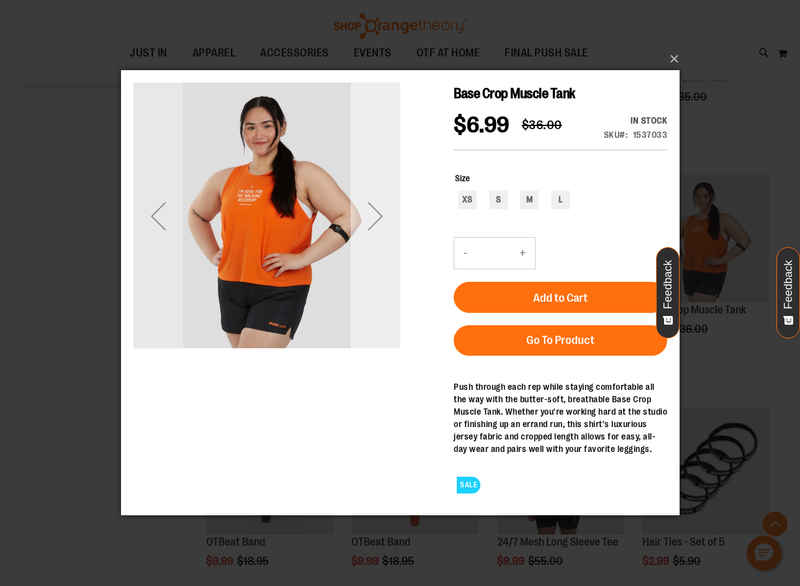
click at [377, 213] on div "Next" at bounding box center [375, 216] width 50 height 50
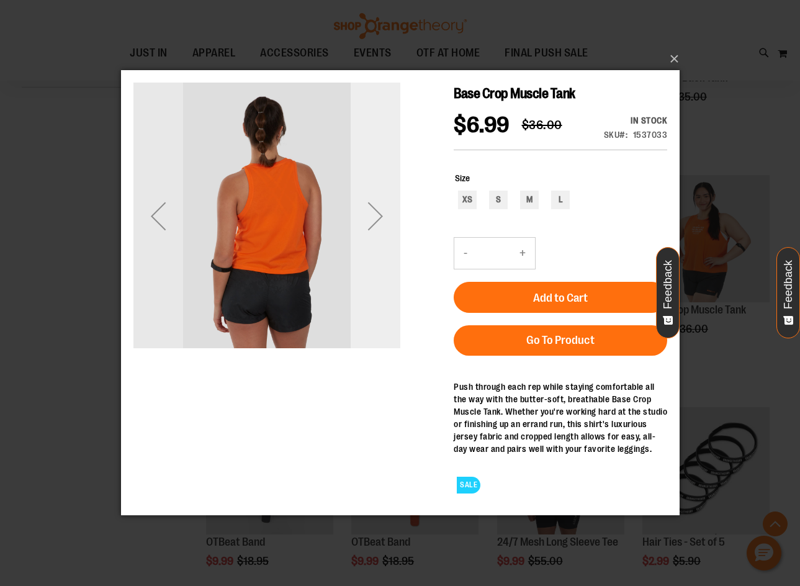
click at [376, 219] on div "Next" at bounding box center [375, 216] width 50 height 50
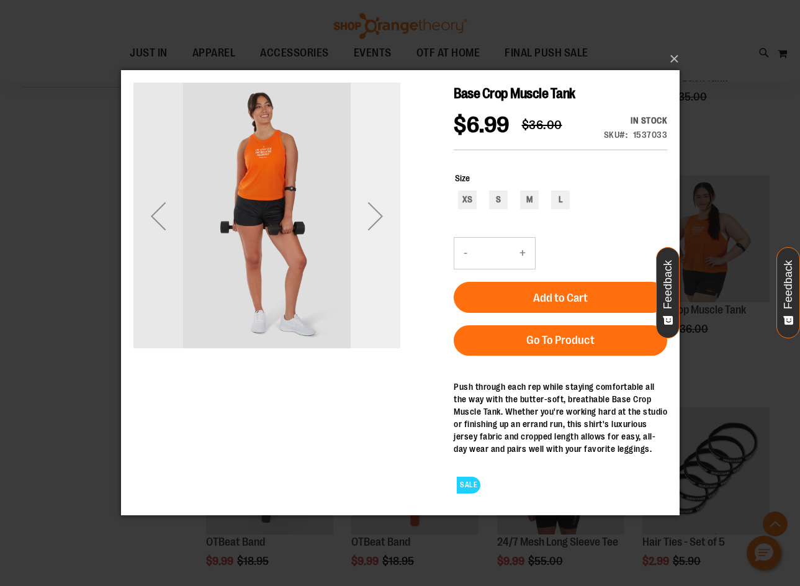
click at [374, 217] on div "Next" at bounding box center [375, 216] width 50 height 50
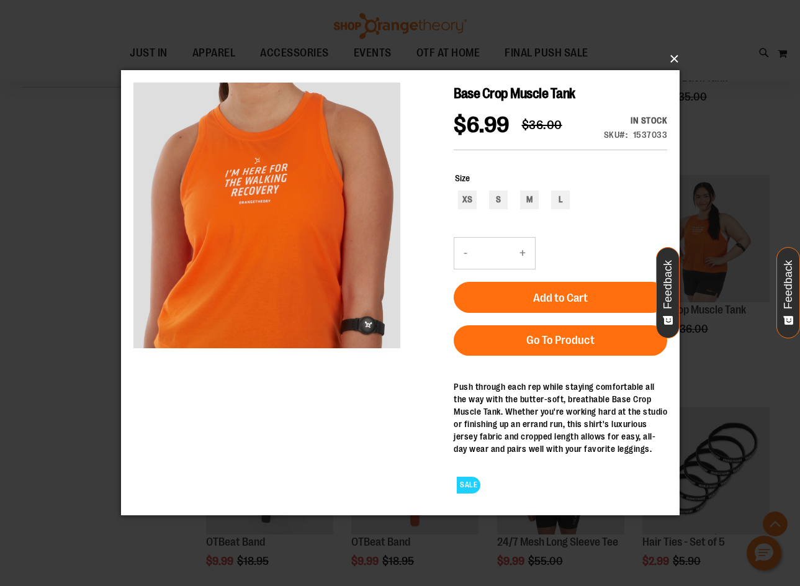
click at [676, 58] on button "×" at bounding box center [404, 58] width 559 height 27
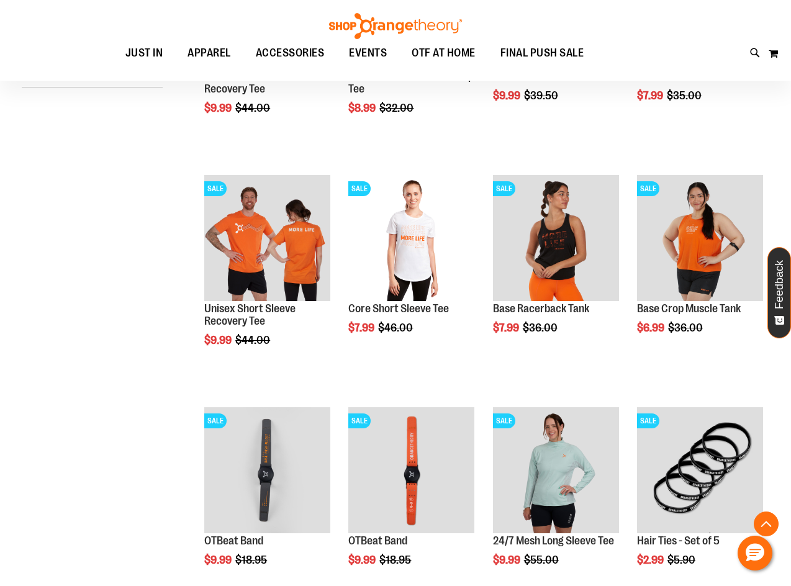
click at [125, 338] on div "**********" at bounding box center [395, 529] width 747 height 1286
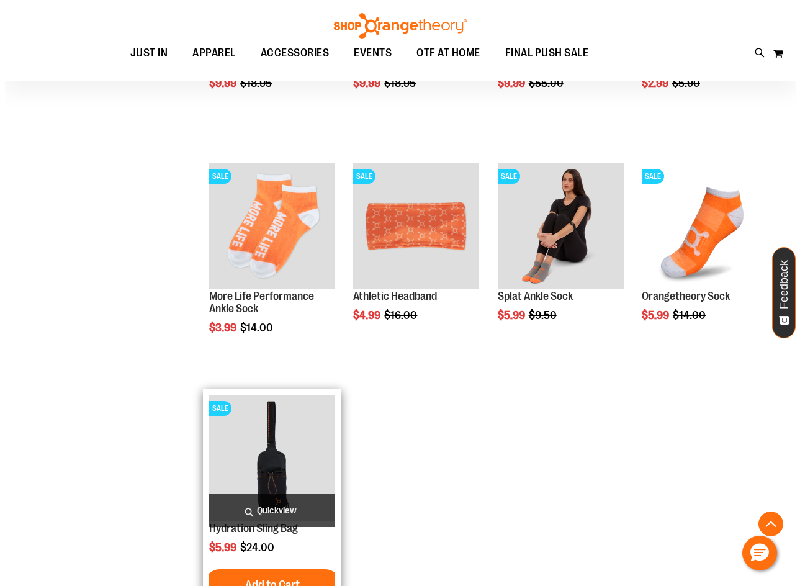
scroll to position [806, 0]
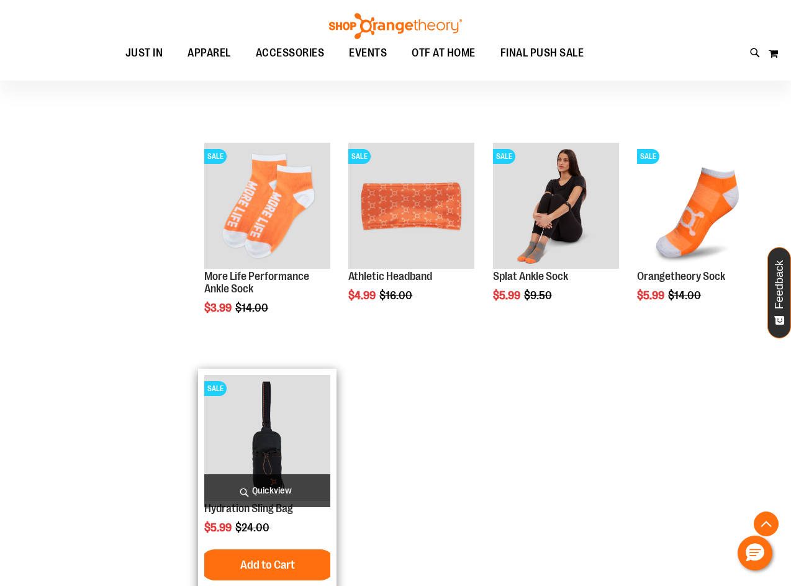
click at [274, 482] on span "Quickview" at bounding box center [267, 490] width 126 height 33
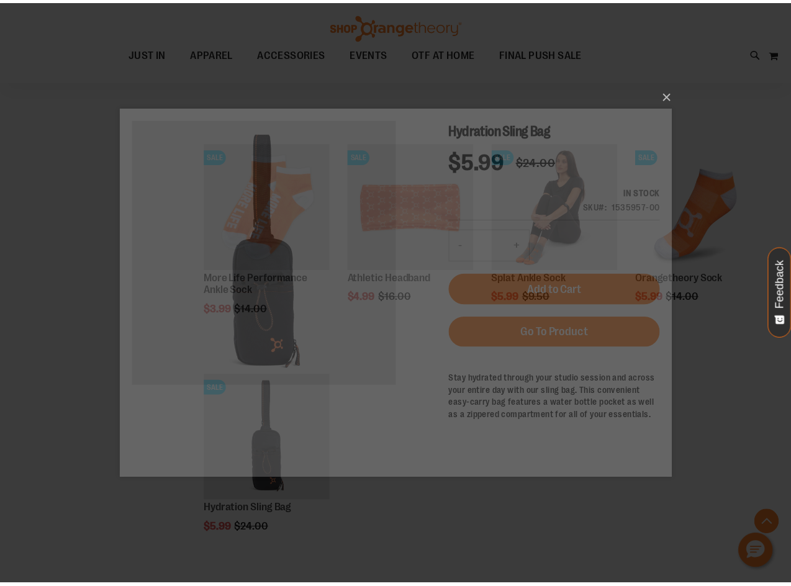
scroll to position [0, 0]
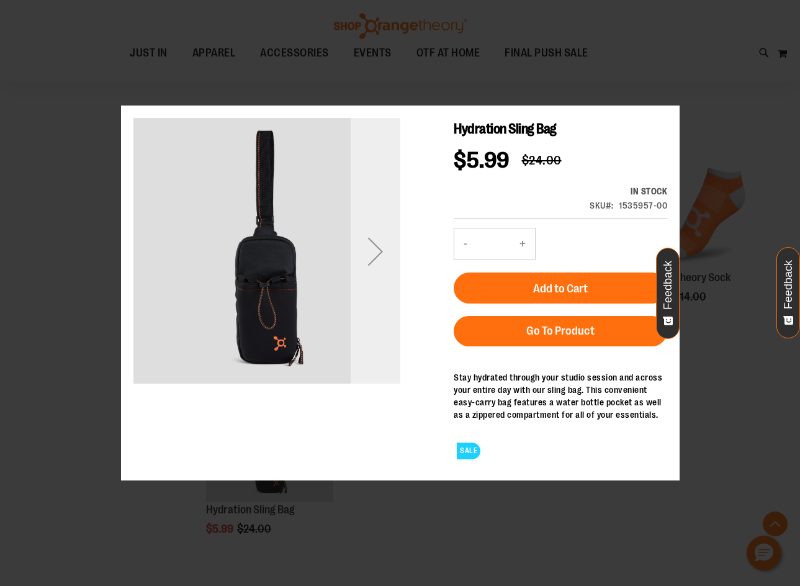
click at [380, 253] on div "Next" at bounding box center [375, 251] width 50 height 50
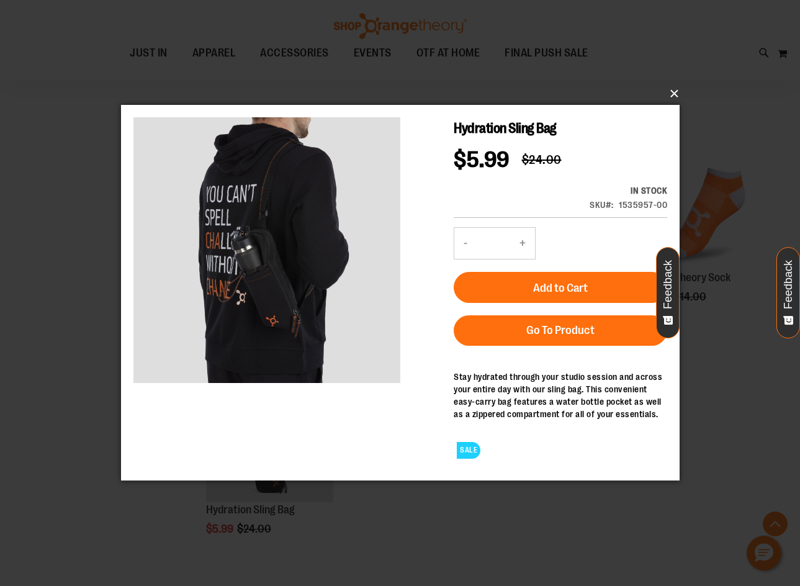
click at [675, 95] on button "×" at bounding box center [404, 93] width 559 height 27
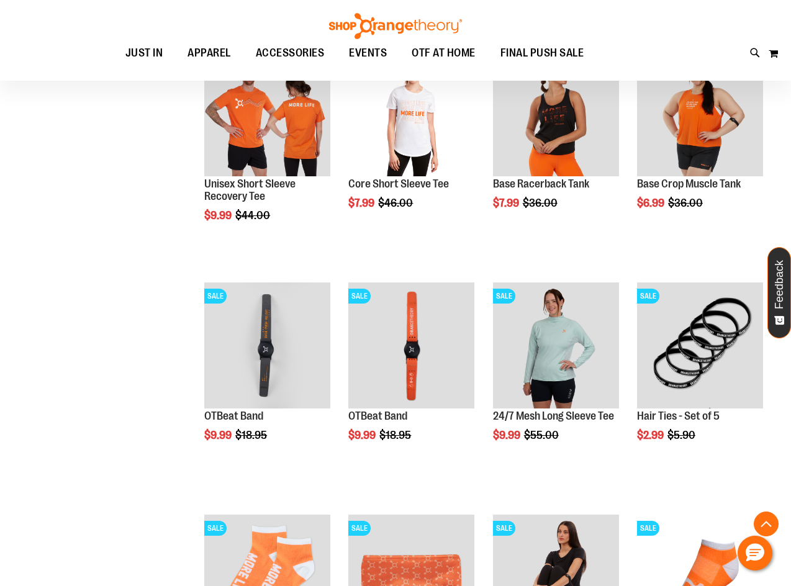
scroll to position [310, 0]
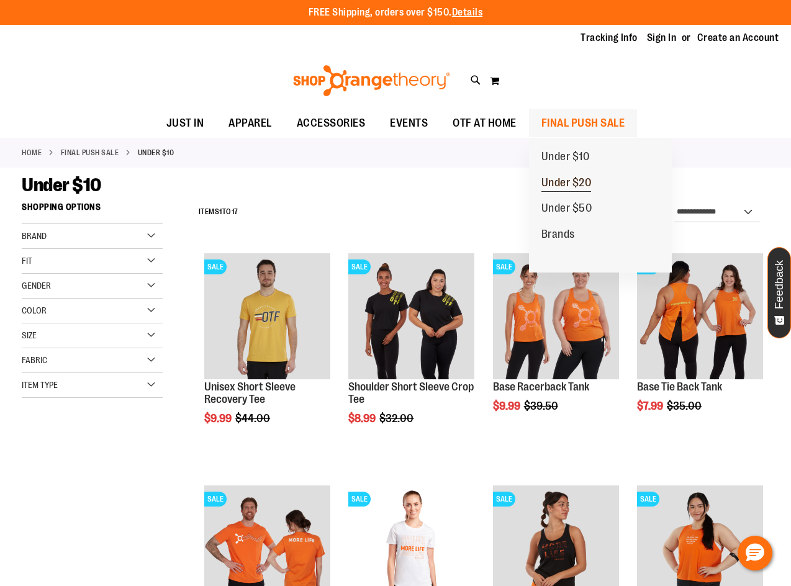
click at [582, 190] on span "Under $20" at bounding box center [566, 184] width 50 height 16
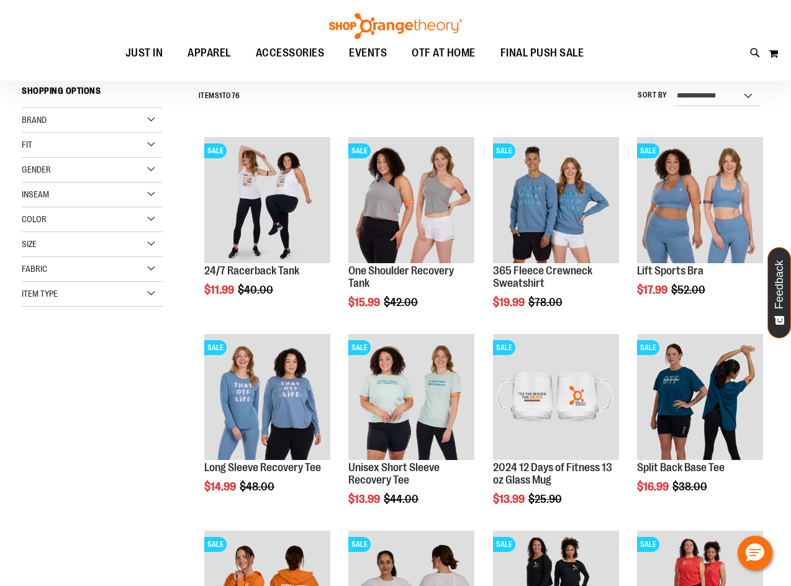
scroll to position [124, 0]
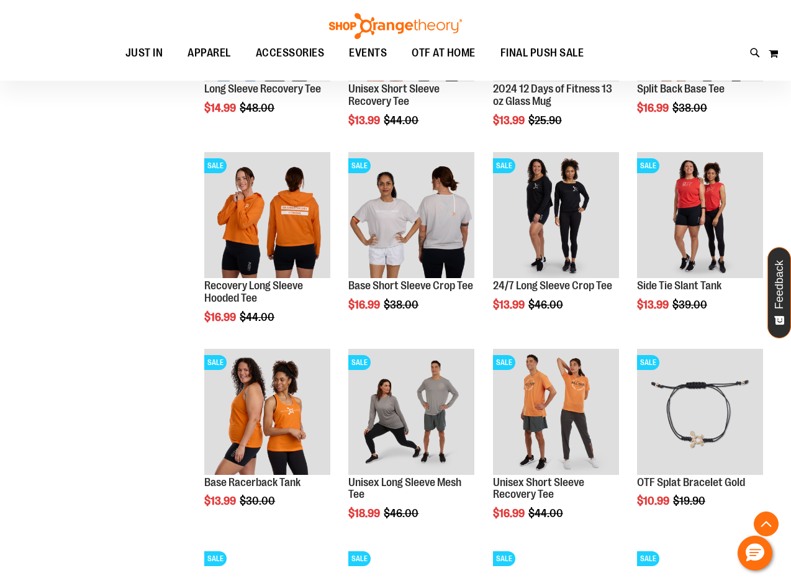
scroll to position [496, 0]
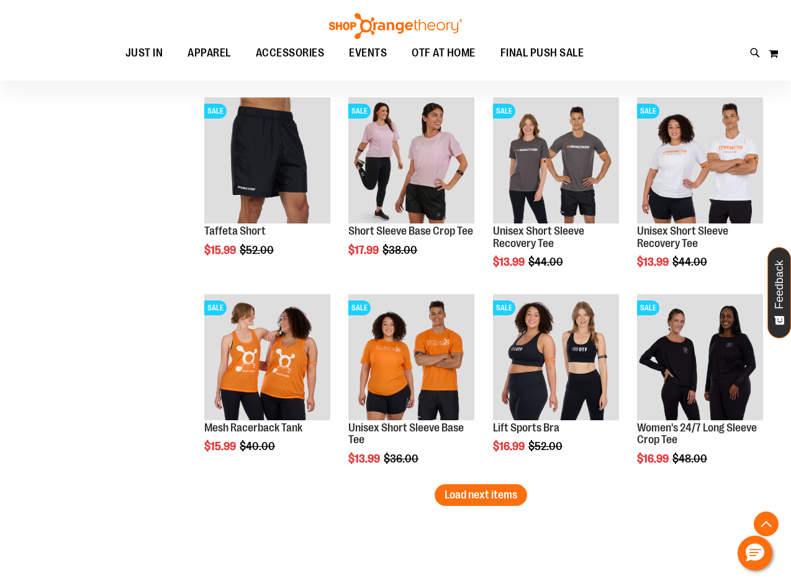
scroll to position [1551, 0]
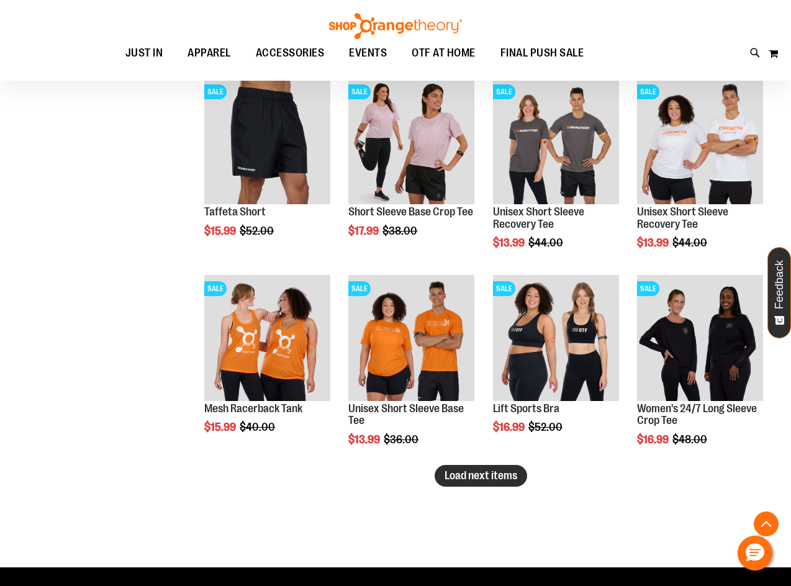
type input "**********"
click at [518, 478] on button "Load next items" at bounding box center [481, 476] width 92 height 22
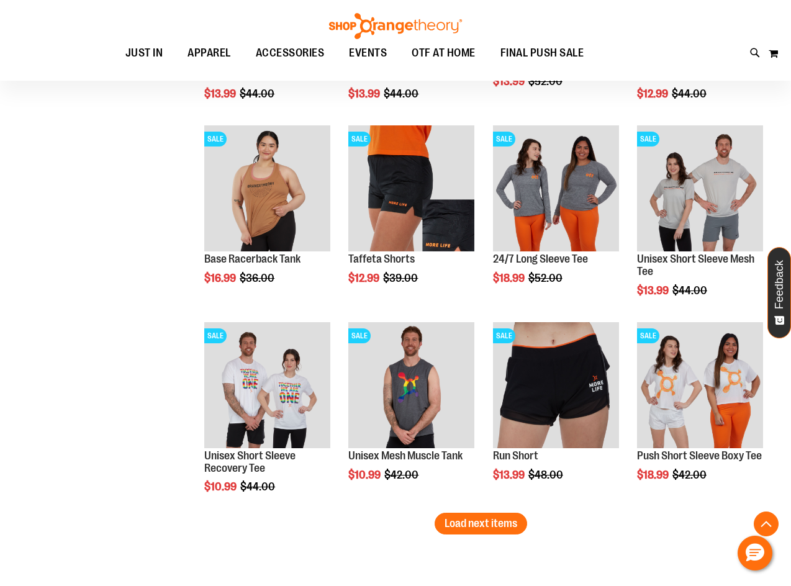
scroll to position [2296, 0]
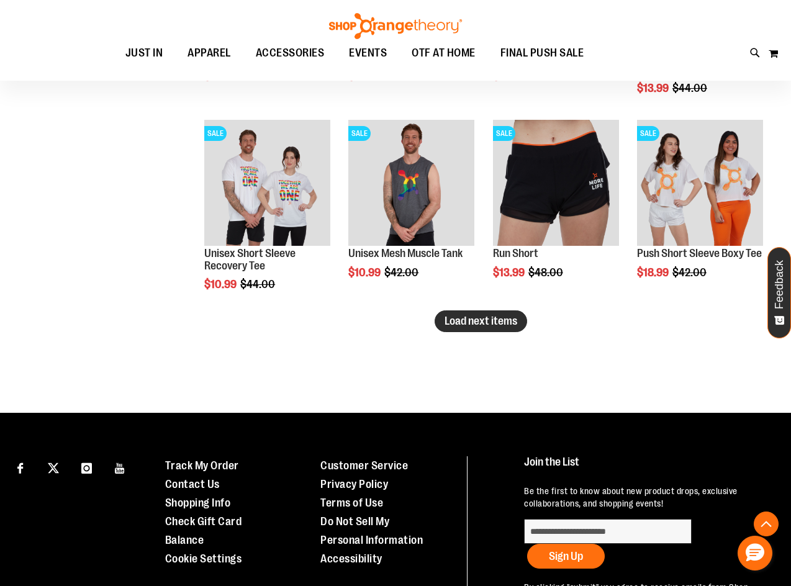
click at [487, 320] on span "Load next items" at bounding box center [480, 321] width 73 height 12
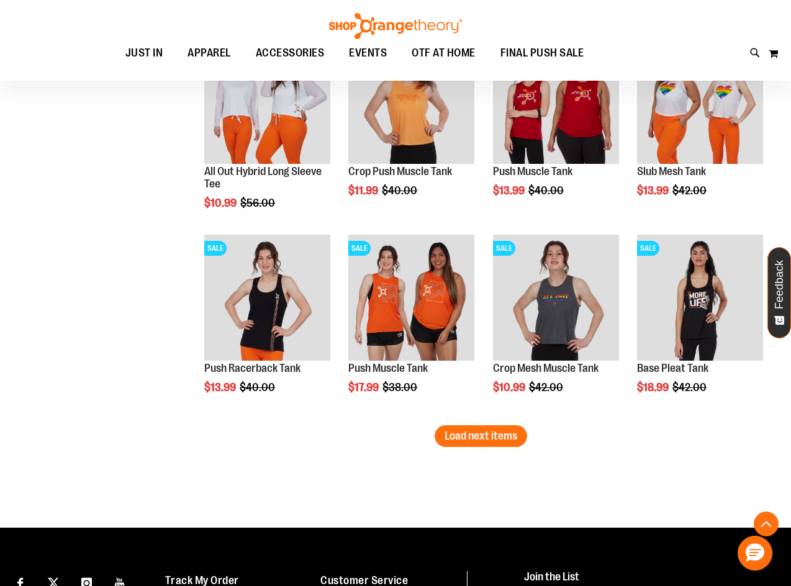
scroll to position [2793, 0]
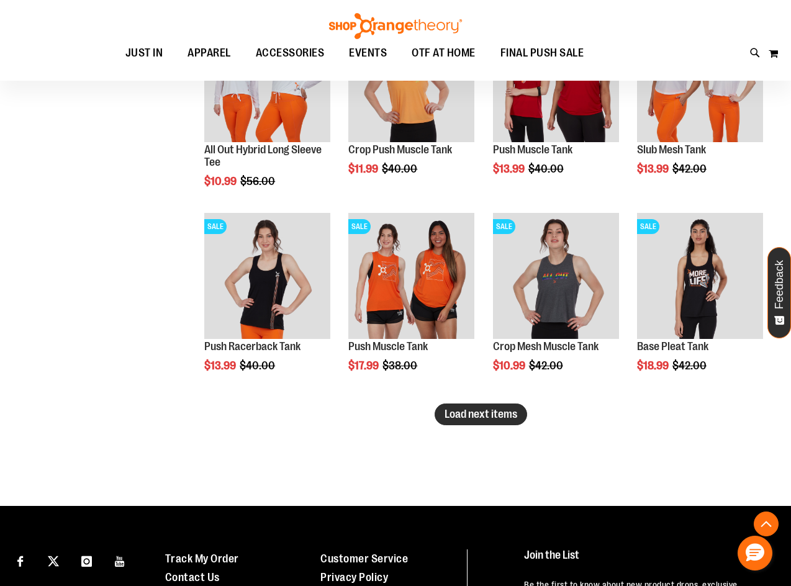
click at [494, 410] on span "Load next items" at bounding box center [480, 414] width 73 height 12
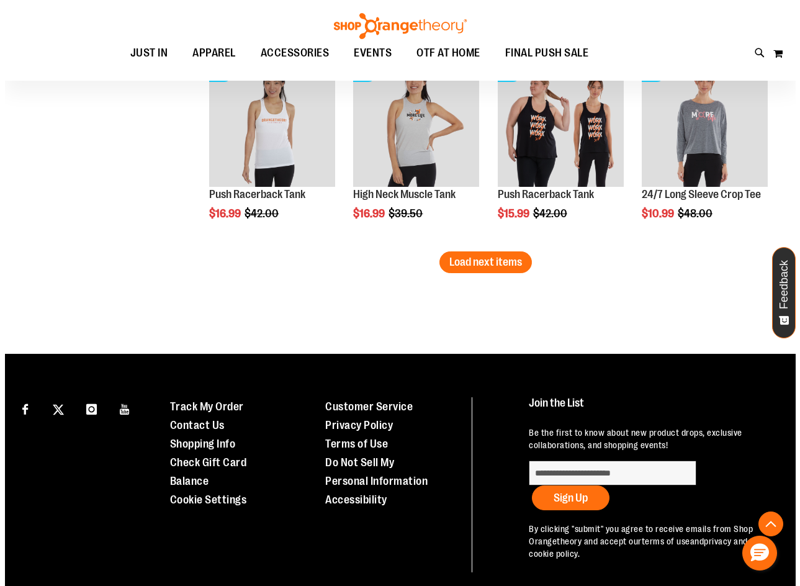
scroll to position [3538, 0]
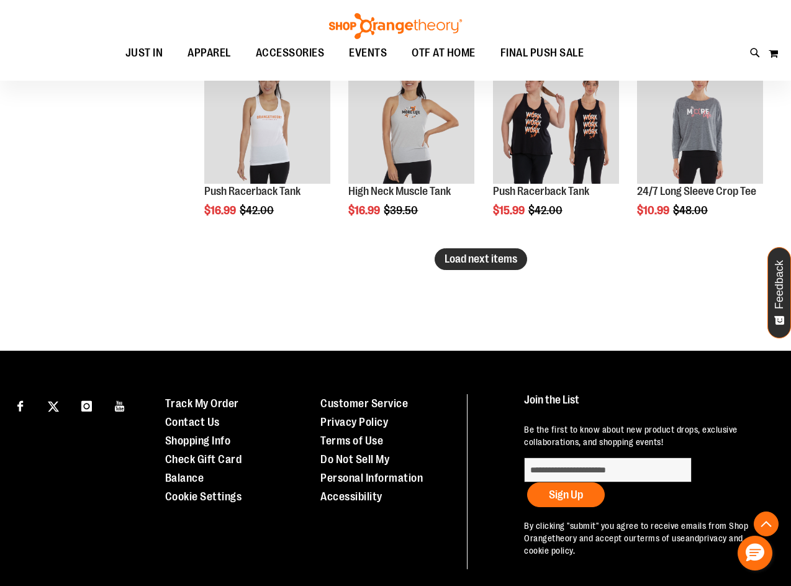
click at [463, 251] on button "Load next items" at bounding box center [481, 259] width 92 height 22
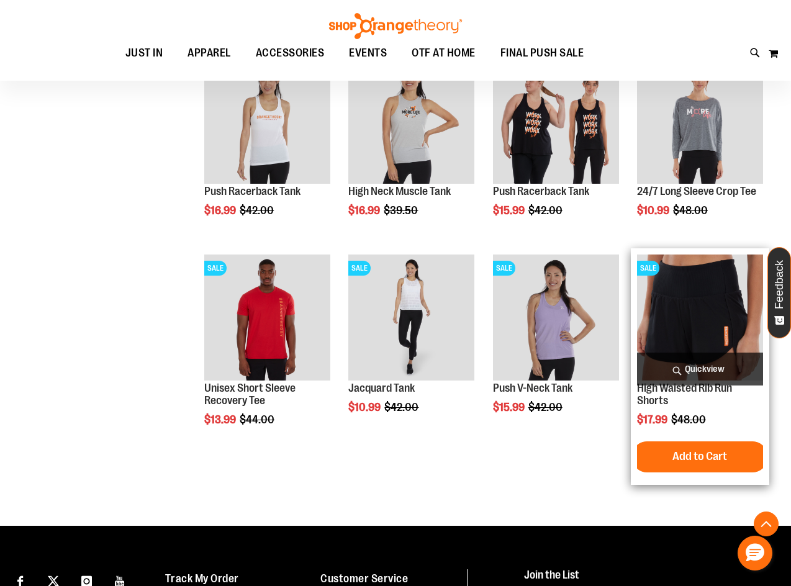
click at [694, 366] on span "Quickview" at bounding box center [700, 369] width 126 height 33
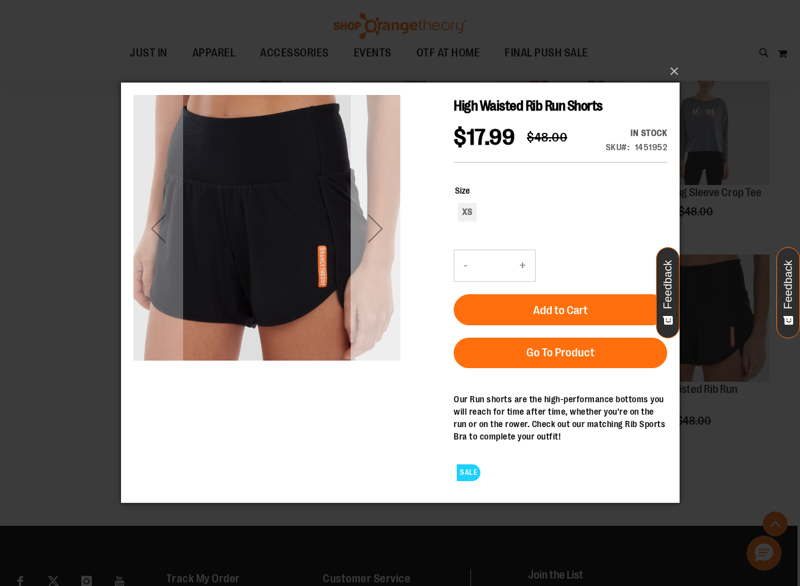
click at [378, 227] on div "Next" at bounding box center [375, 229] width 50 height 50
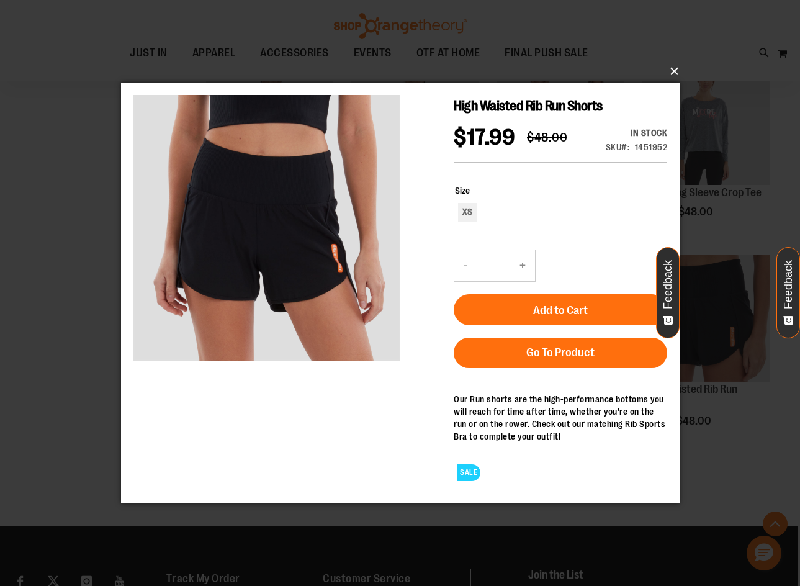
click at [675, 76] on button "×" at bounding box center [404, 71] width 559 height 27
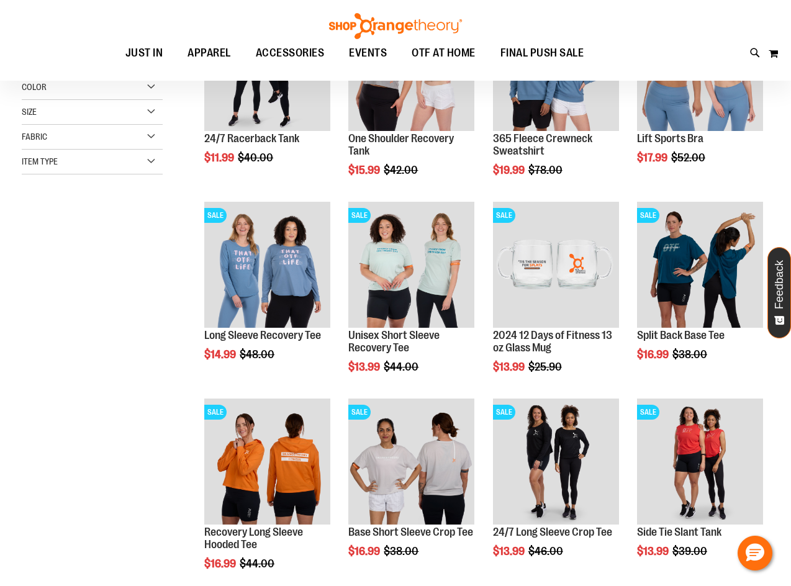
scroll to position [40, 0]
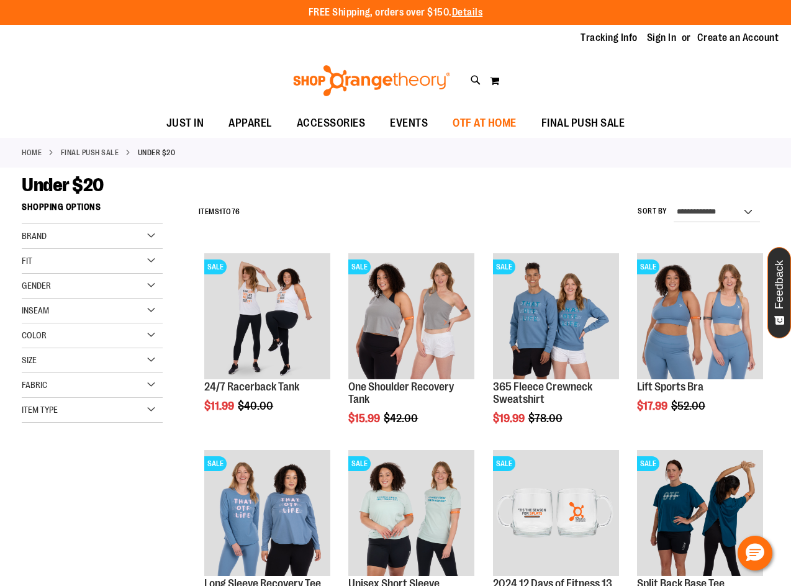
click at [473, 127] on span "OTF AT HOME" at bounding box center [485, 123] width 64 height 28
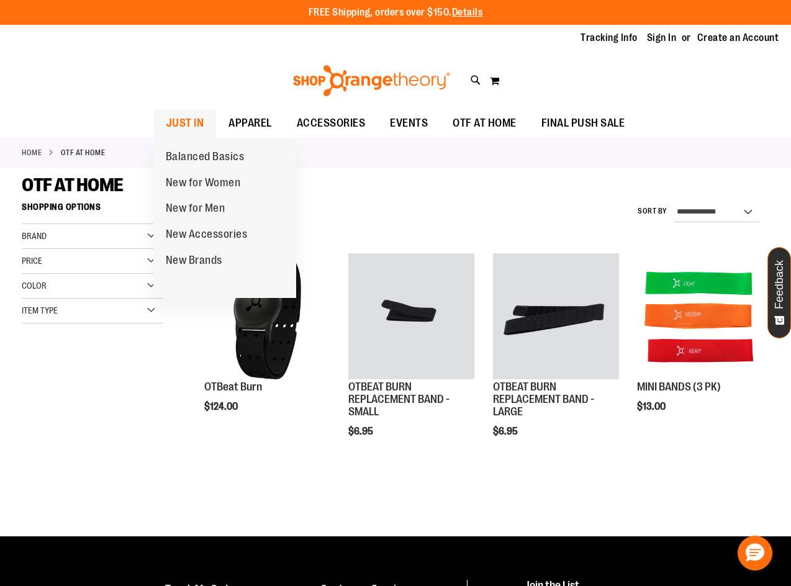
type input "**********"
click at [178, 114] on span "JUST IN" at bounding box center [185, 123] width 38 height 28
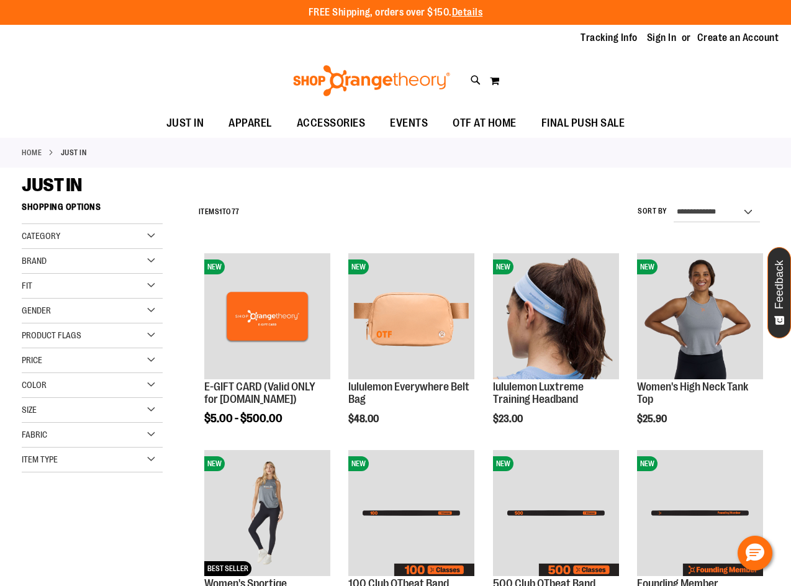
type input "**********"
click at [486, 179] on div "JUST IN" at bounding box center [395, 185] width 747 height 22
